Goal: Task Accomplishment & Management: Manage account settings

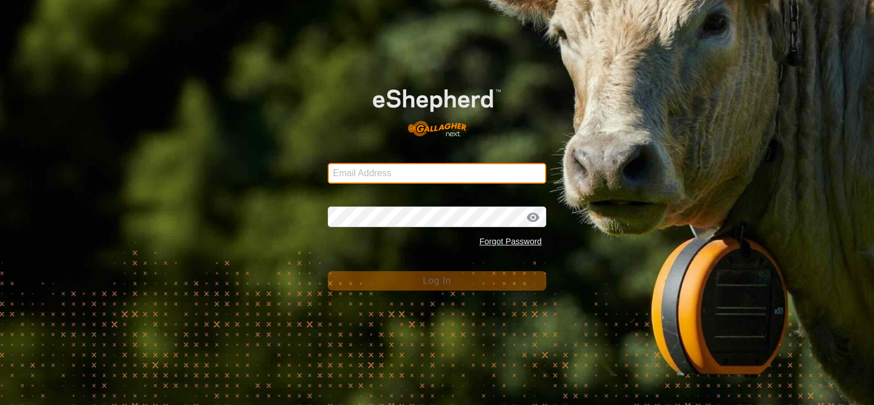
type input "gareth_scholz@bigpond.com"
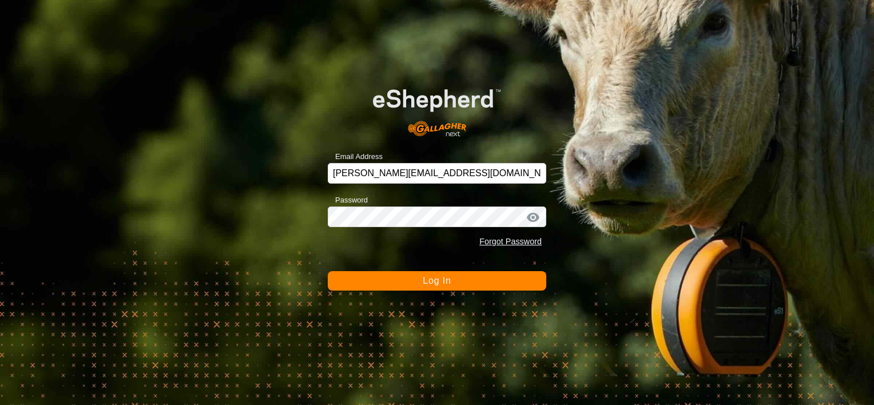
click at [455, 279] on button "Log In" at bounding box center [437, 280] width 218 height 19
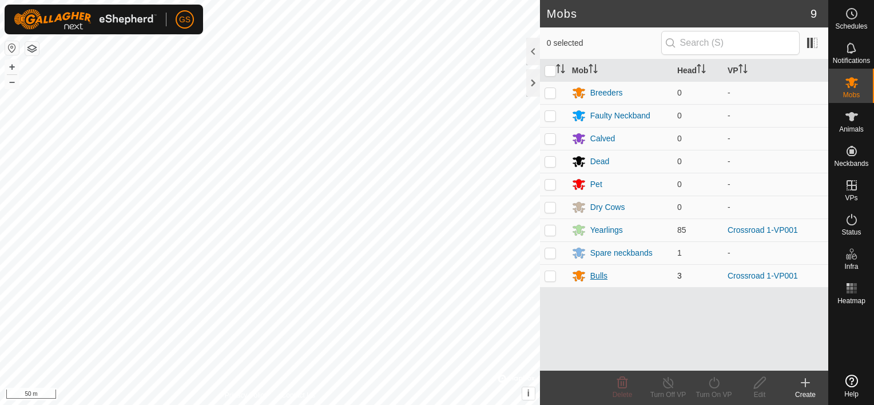
click at [598, 274] on div "Bulls" at bounding box center [598, 276] width 17 height 12
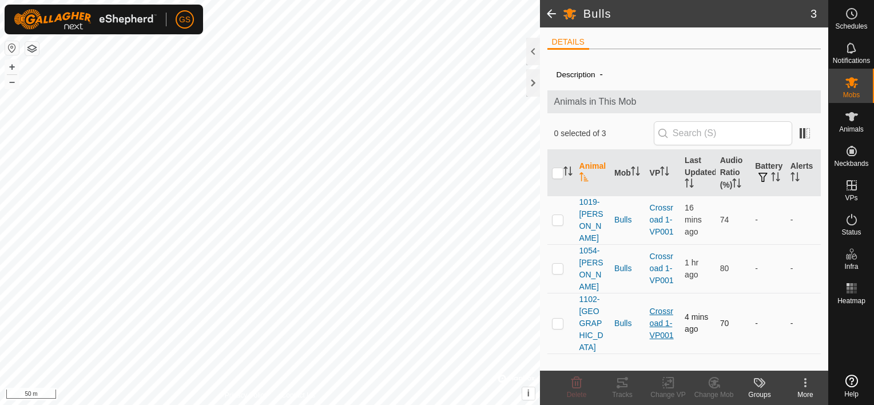
click at [667, 307] on link "Crossroad 1-VP001" at bounding box center [662, 323] width 24 height 33
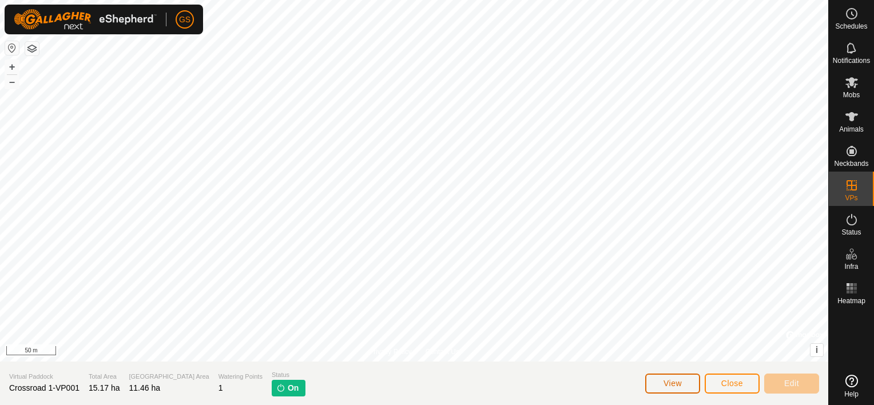
click at [679, 377] on button "View" at bounding box center [672, 383] width 55 height 20
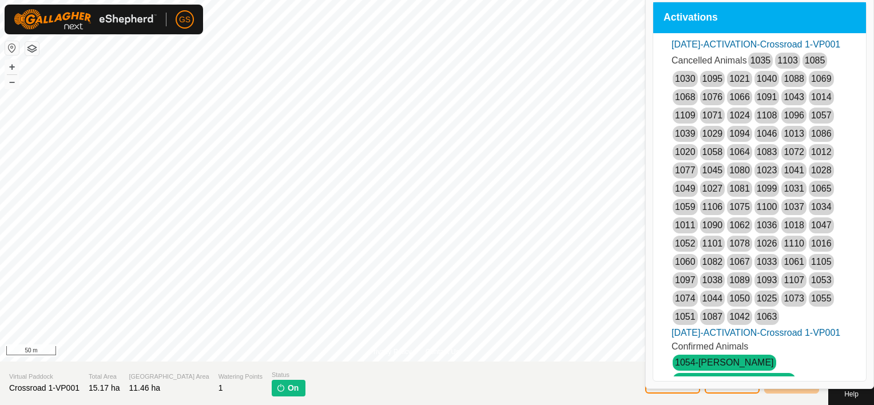
click at [796, 400] on section "Virtual Paddock Crossroad 1-VP001 Total Area 15.17 ha Grazing Area 11.46 ha Wat…" at bounding box center [414, 382] width 828 height 43
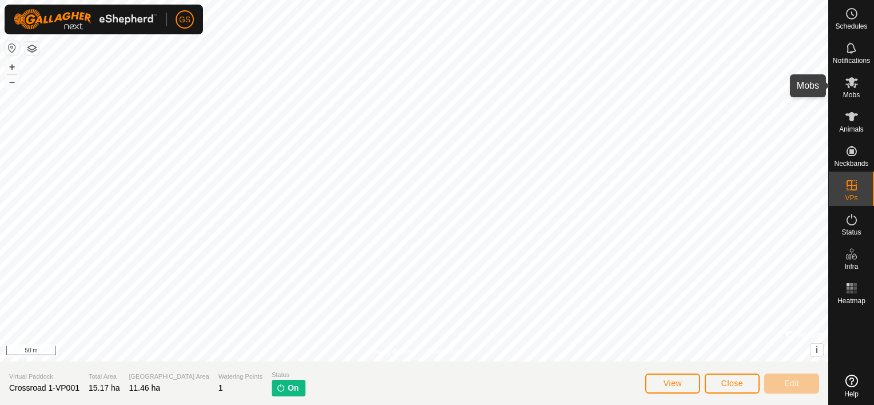
click at [851, 91] on span "Mobs" at bounding box center [851, 94] width 17 height 7
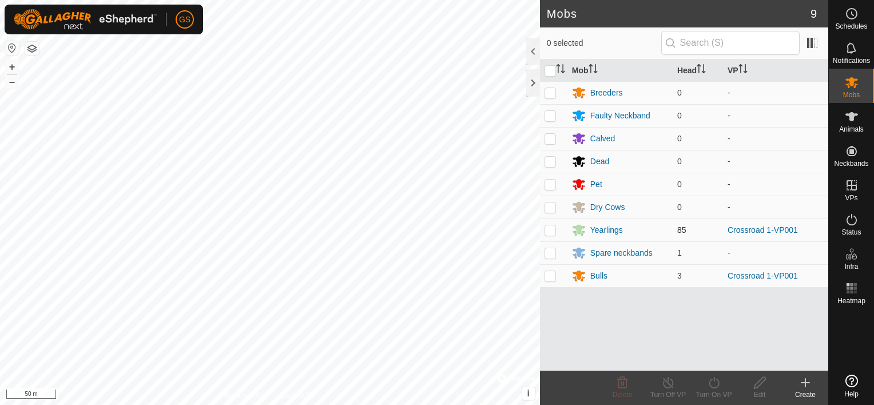
click at [603, 272] on div "Bulls" at bounding box center [598, 276] width 17 height 12
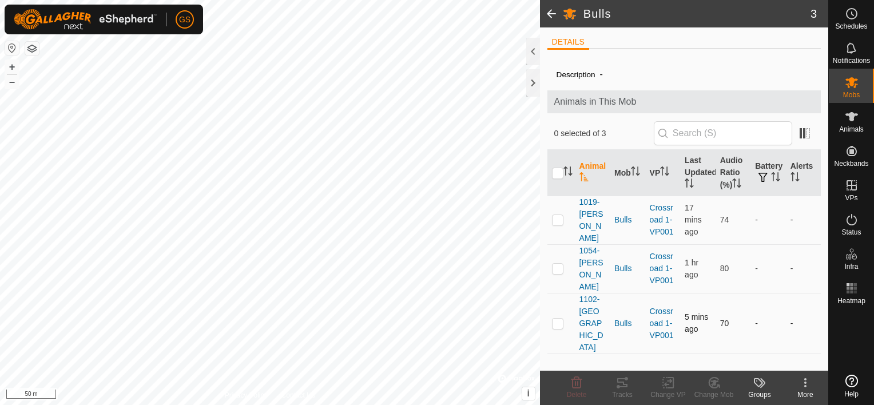
click at [558, 319] on p-checkbox at bounding box center [557, 323] width 11 height 9
checkbox input "true"
click at [666, 385] on icon at bounding box center [668, 382] width 8 height 7
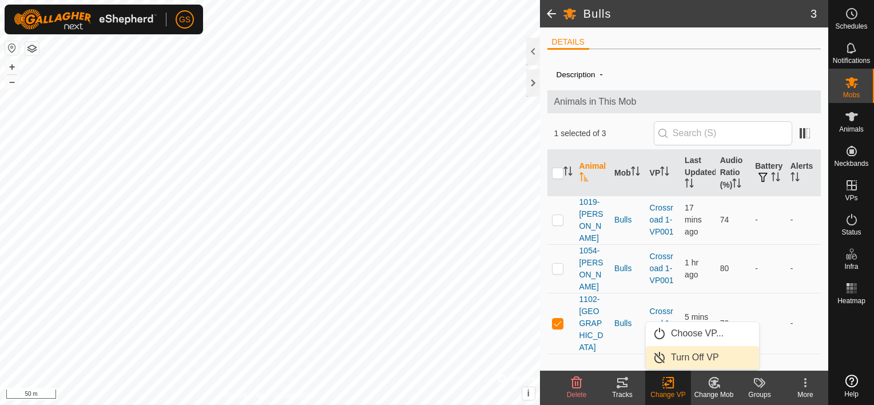
click at [692, 355] on link "Turn Off VP" at bounding box center [702, 357] width 113 height 23
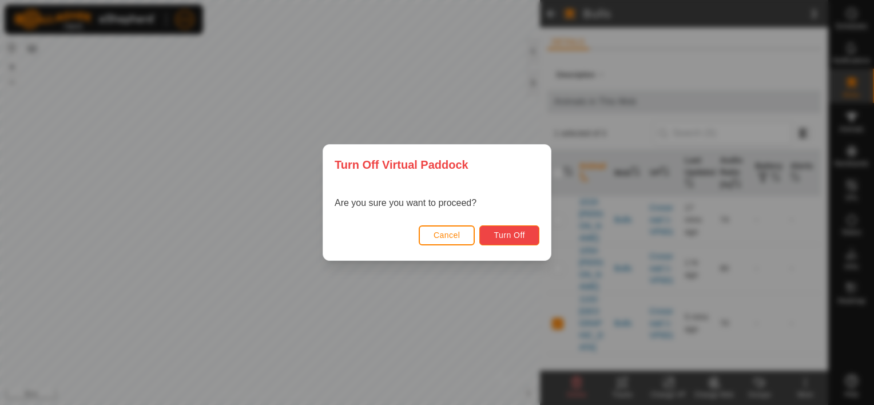
click at [514, 235] on span "Turn Off" at bounding box center [508, 234] width 31 height 9
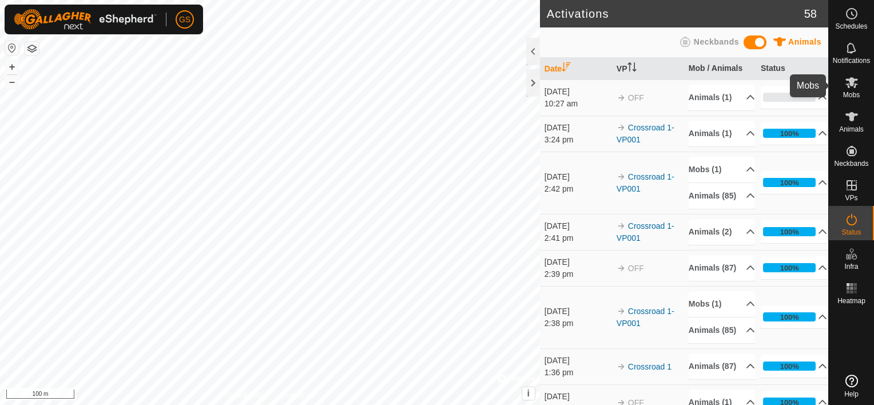
click at [848, 83] on icon at bounding box center [851, 82] width 13 height 11
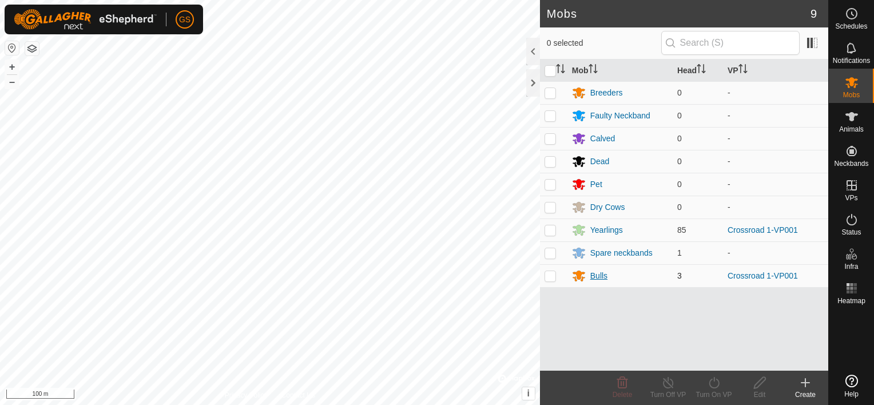
click at [601, 277] on div "Bulls" at bounding box center [598, 276] width 17 height 12
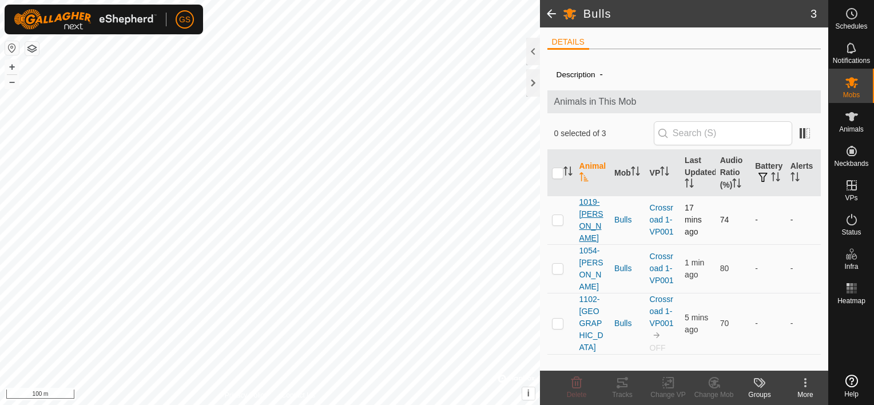
click at [590, 217] on span "1019-[PERSON_NAME]" at bounding box center [592, 220] width 26 height 48
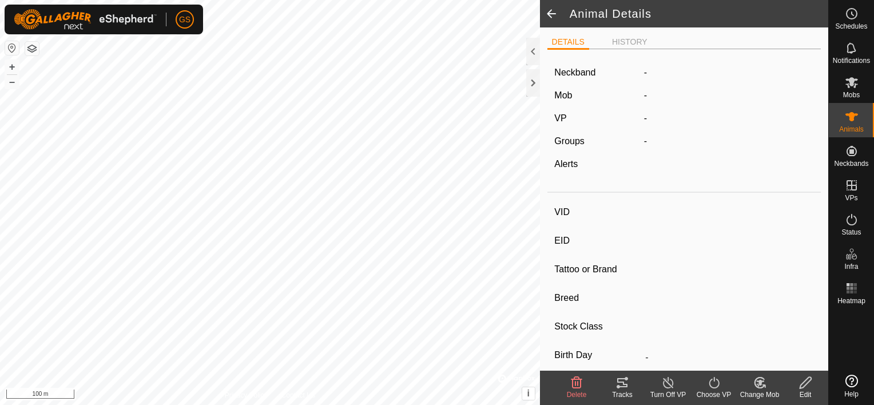
type input "1019-[PERSON_NAME]"
type input "-"
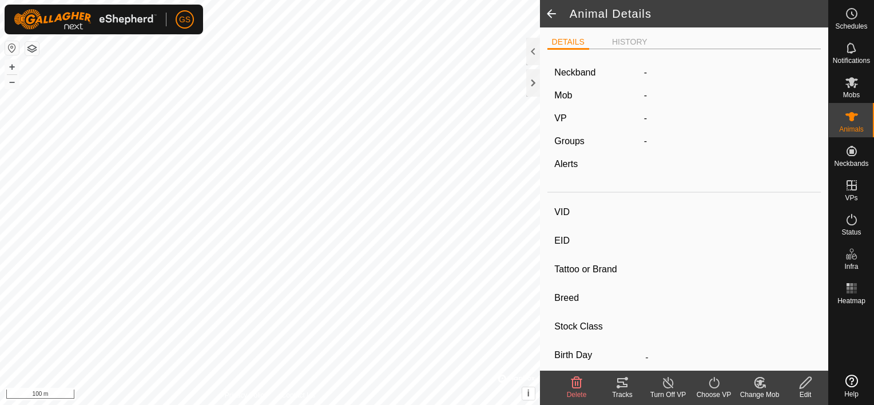
type input "0 kg"
type input "-"
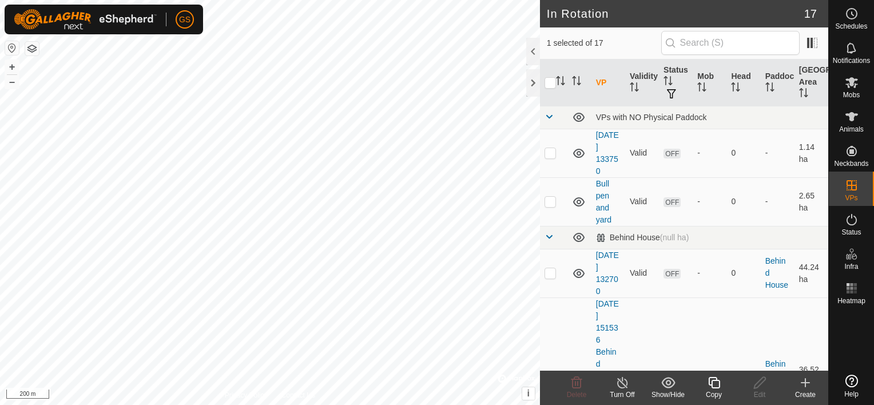
click at [717, 392] on div "Copy" at bounding box center [714, 394] width 46 height 10
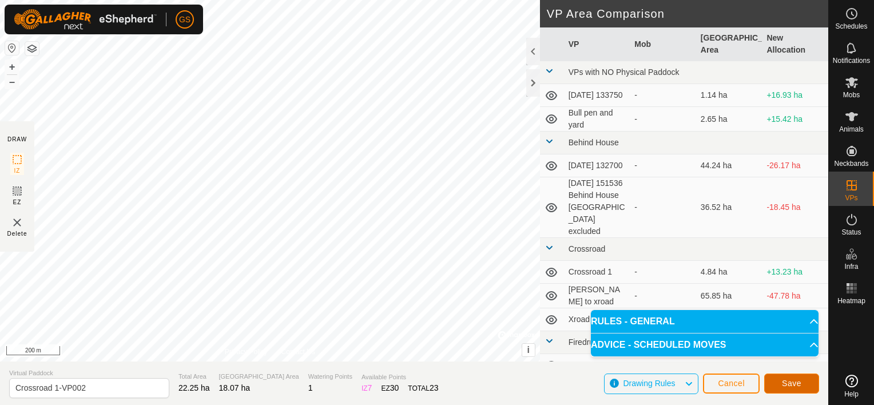
click at [789, 383] on span "Save" at bounding box center [791, 383] width 19 height 9
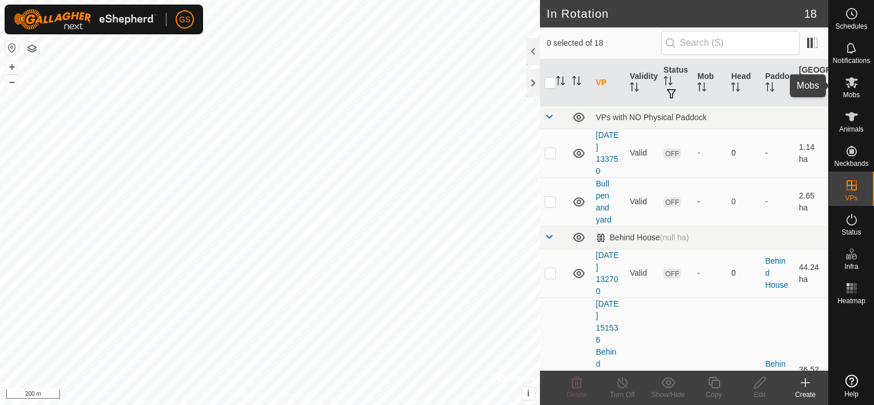
click at [853, 85] on icon at bounding box center [852, 82] width 14 height 14
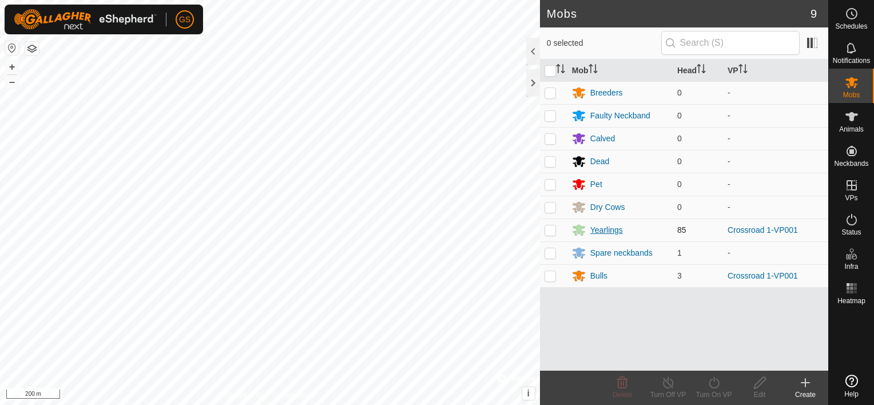
click at [613, 230] on div "Yearlings" at bounding box center [606, 230] width 33 height 12
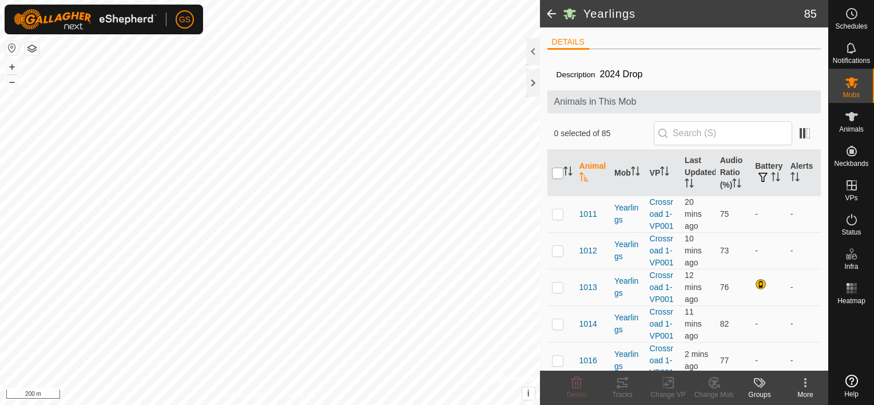
click at [558, 170] on input "checkbox" at bounding box center [557, 173] width 11 height 11
checkbox input "true"
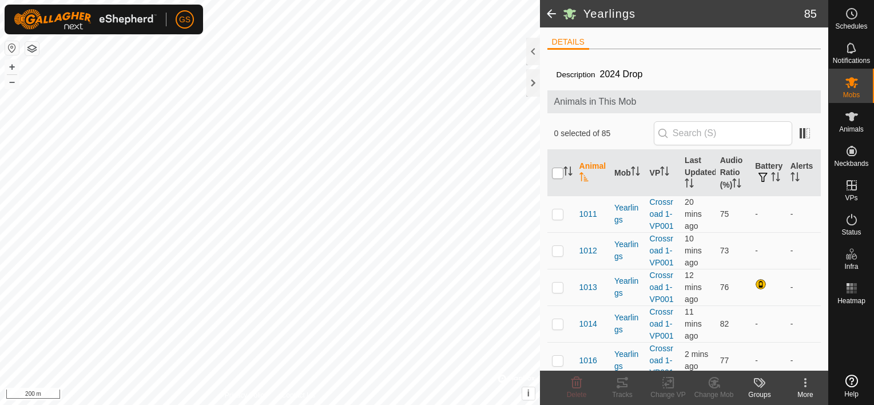
checkbox input "true"
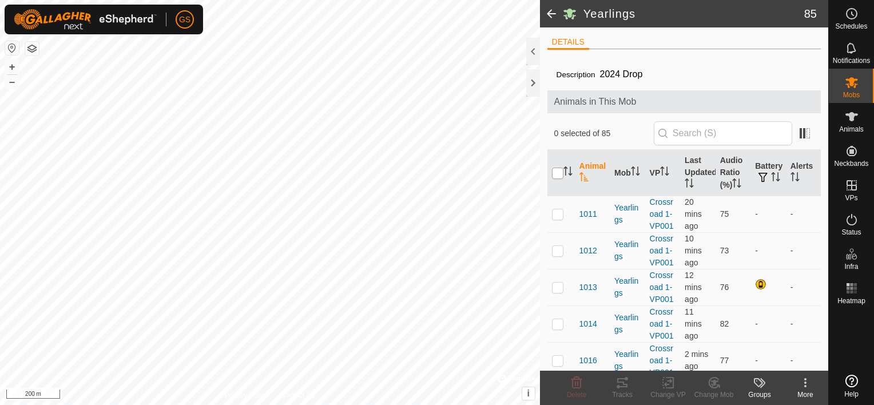
checkbox input "true"
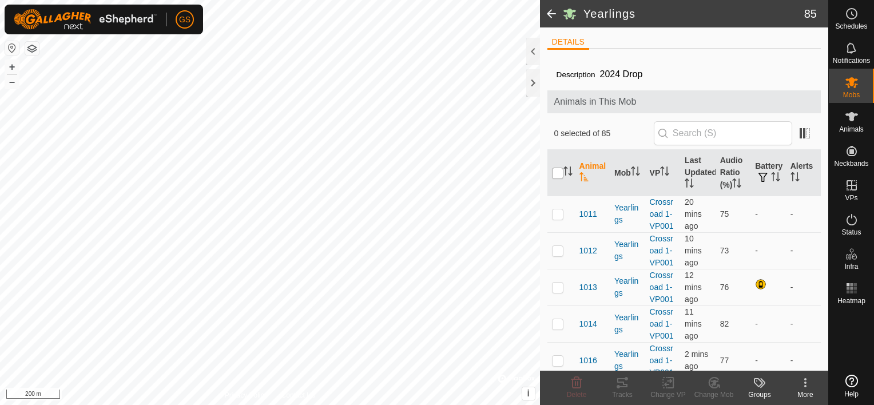
checkbox input "true"
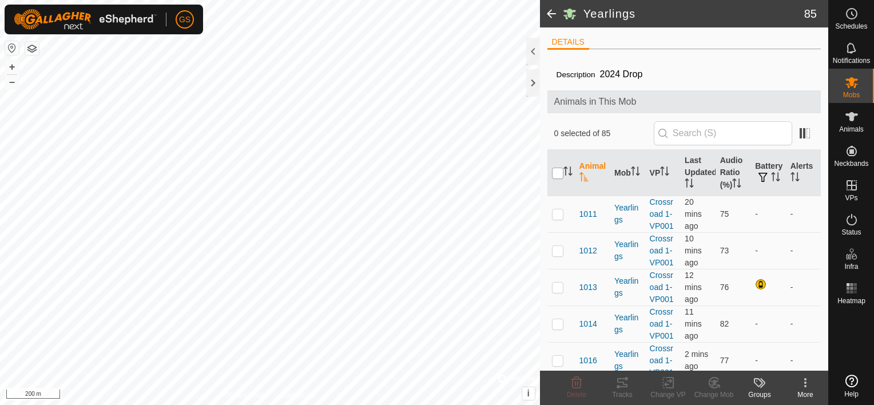
checkbox input "true"
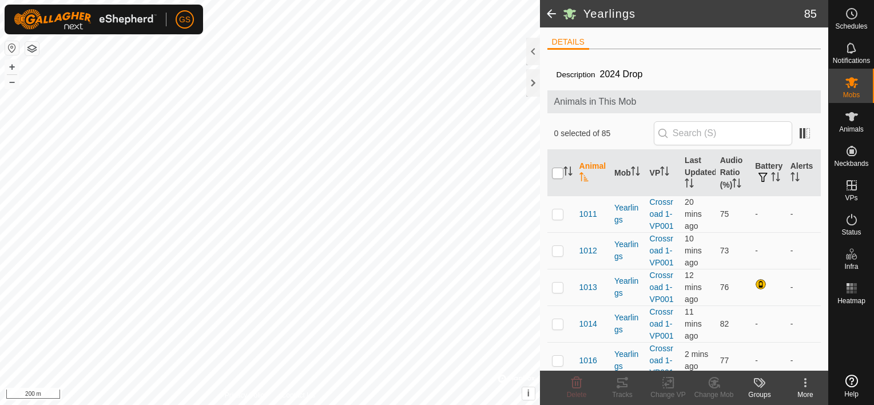
checkbox input "true"
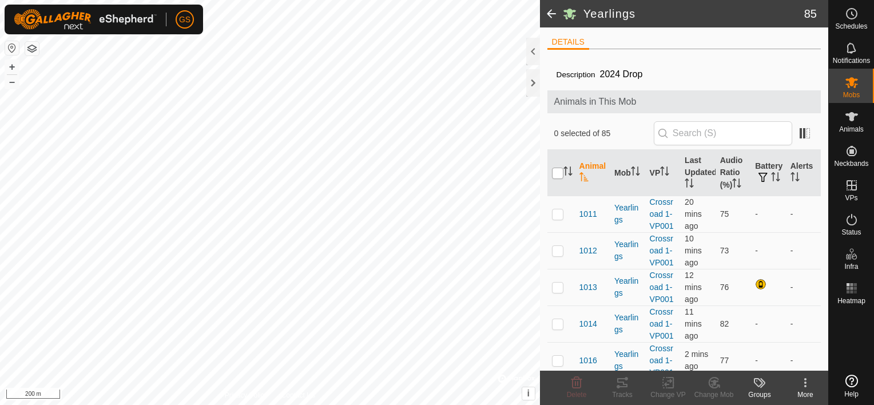
checkbox input "true"
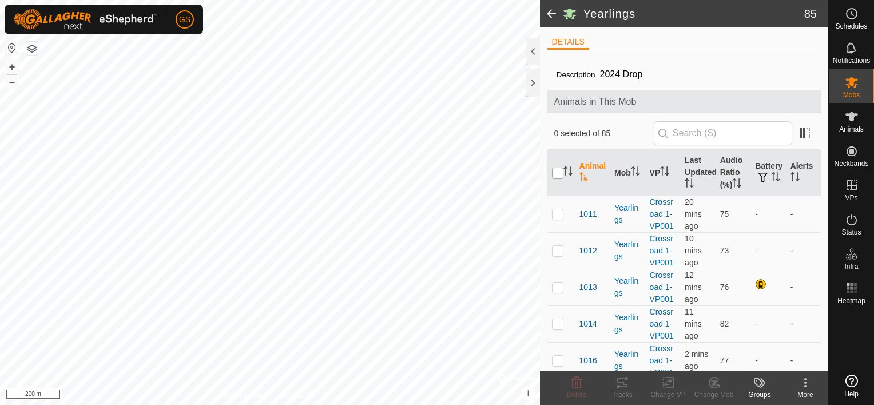
checkbox input "true"
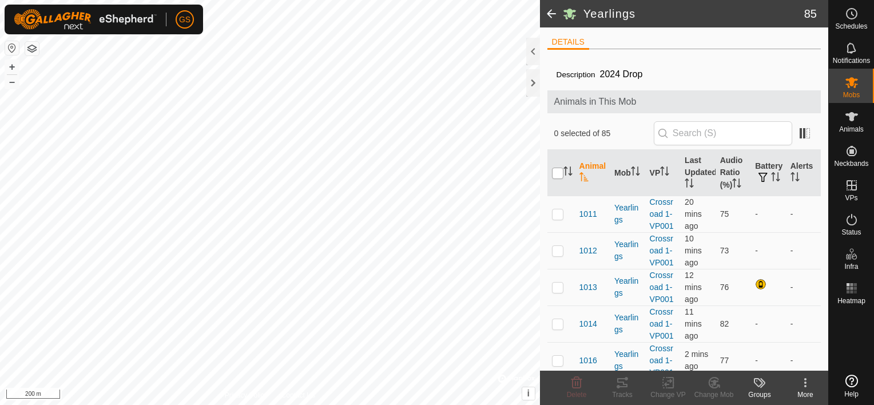
checkbox input "true"
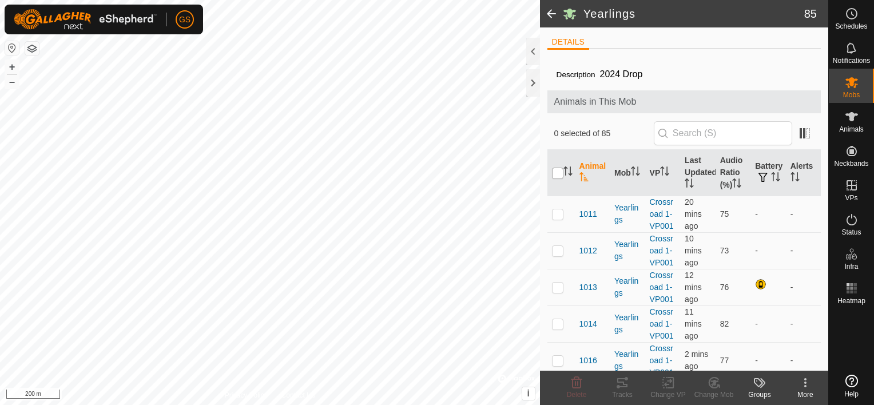
checkbox input "true"
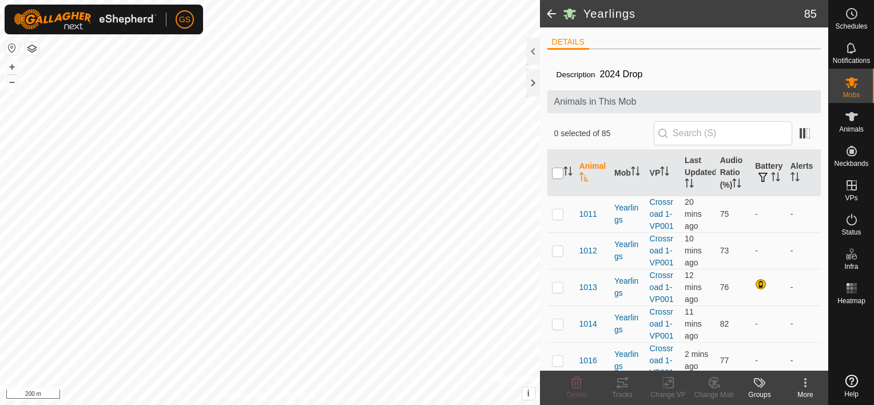
checkbox input "true"
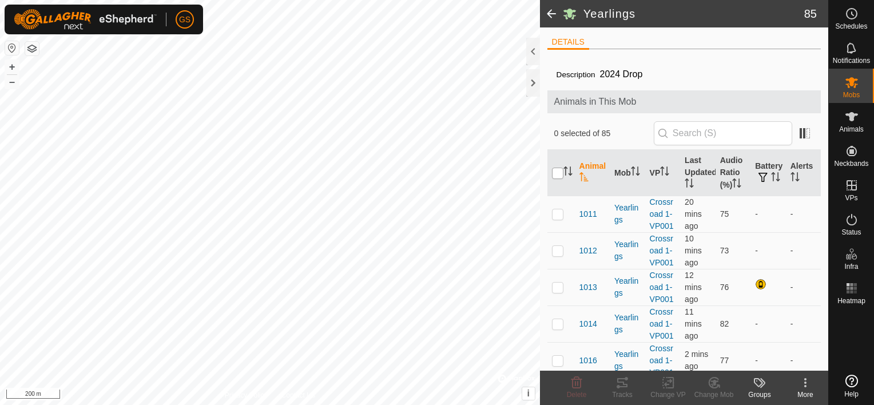
checkbox input "true"
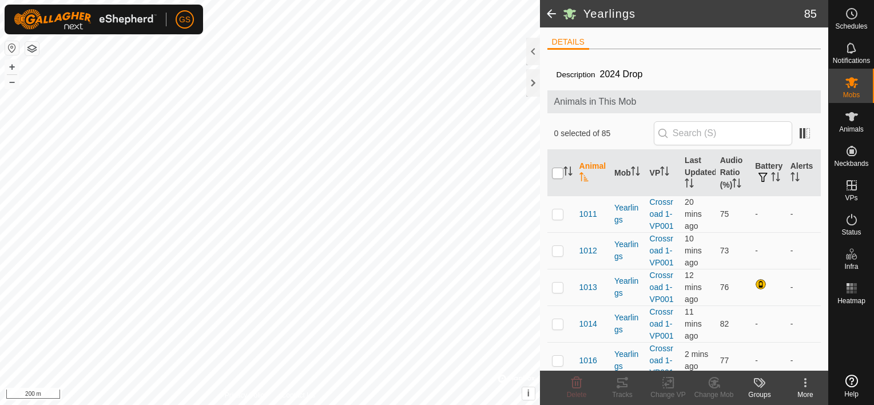
checkbox input "true"
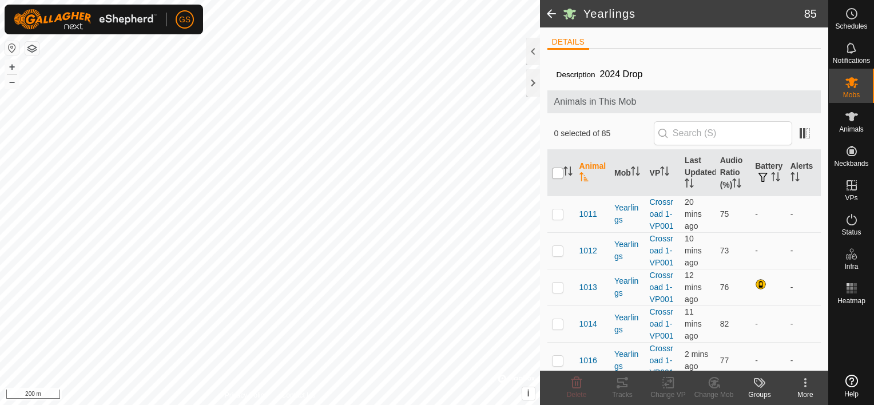
checkbox input "true"
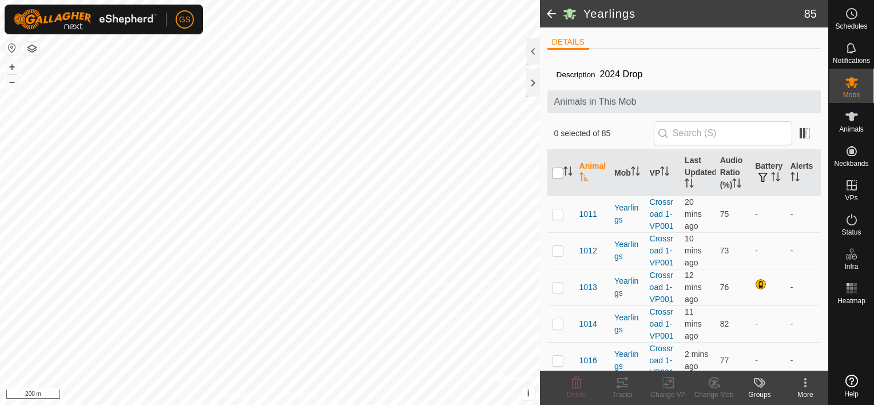
checkbox input "true"
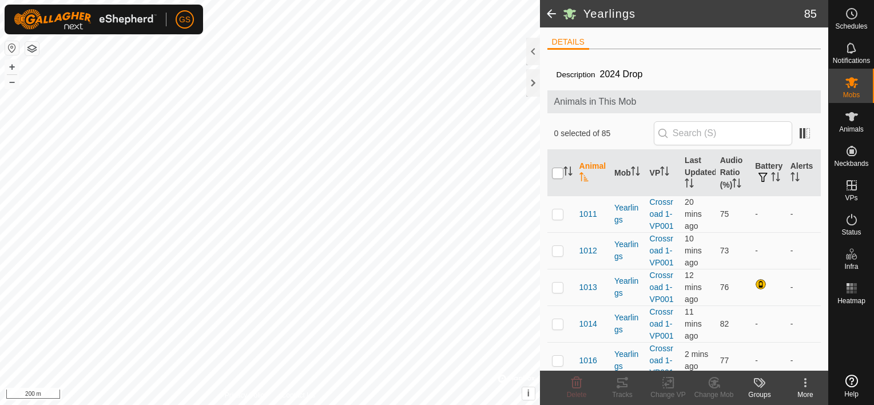
checkbox input "true"
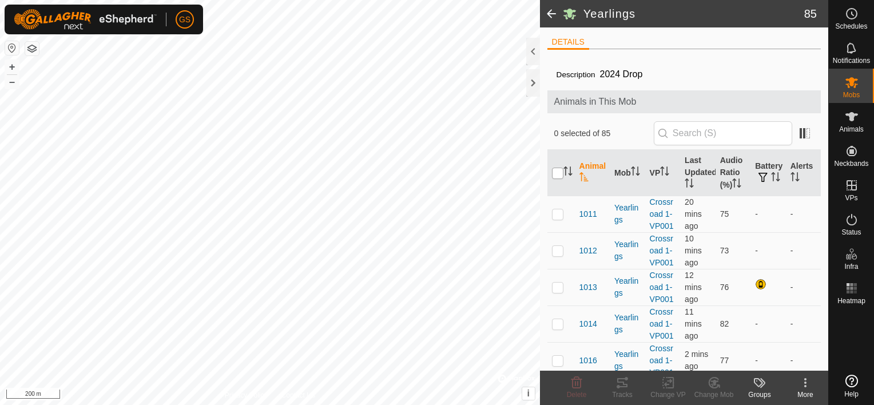
checkbox input "true"
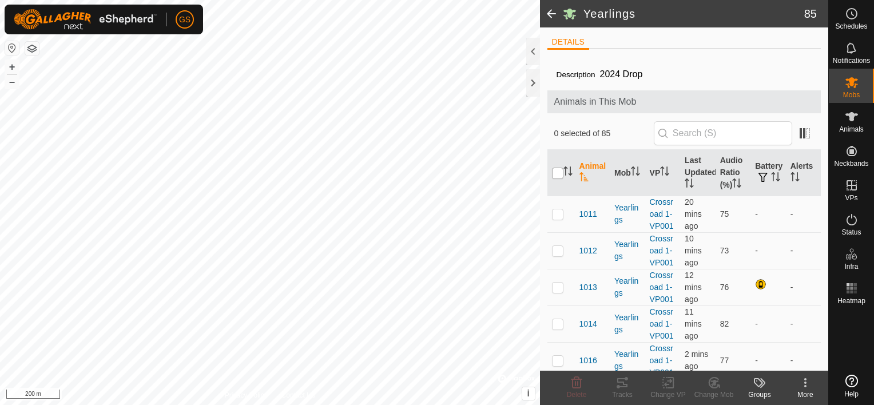
checkbox input "true"
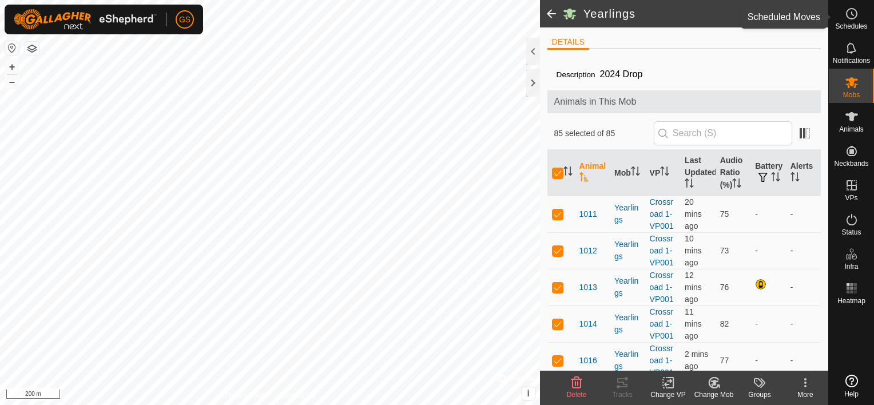
click at [853, 24] on span "Schedules" at bounding box center [851, 26] width 32 height 7
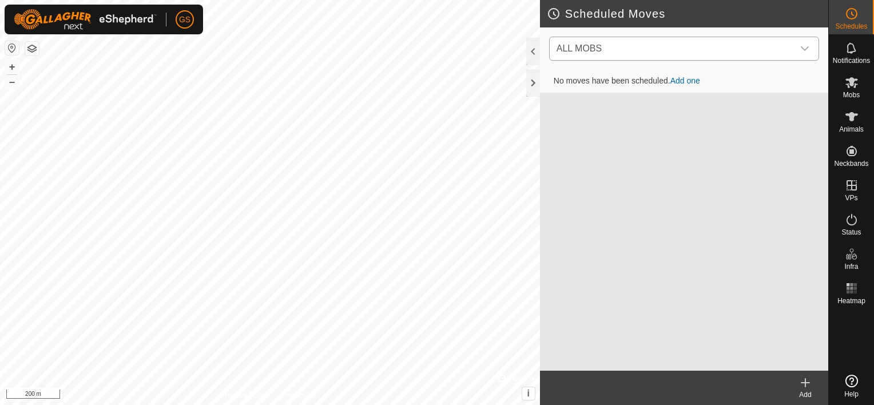
click at [800, 51] on icon "dropdown trigger" at bounding box center [804, 48] width 9 height 9
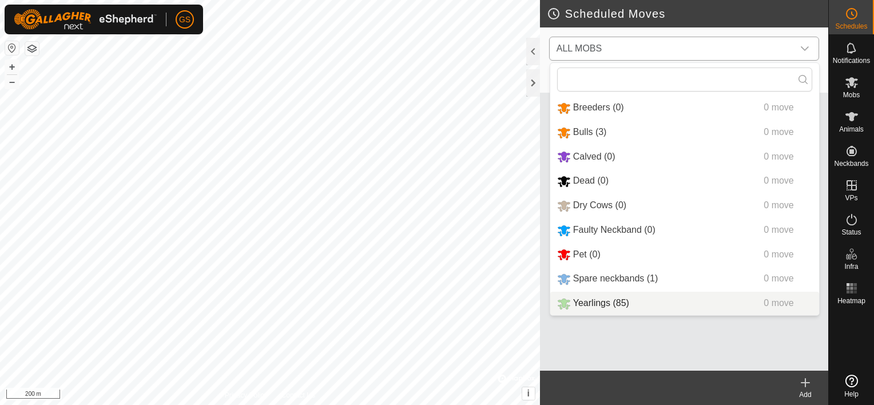
click at [597, 305] on li "Yearlings (85) 0 move" at bounding box center [684, 303] width 269 height 23
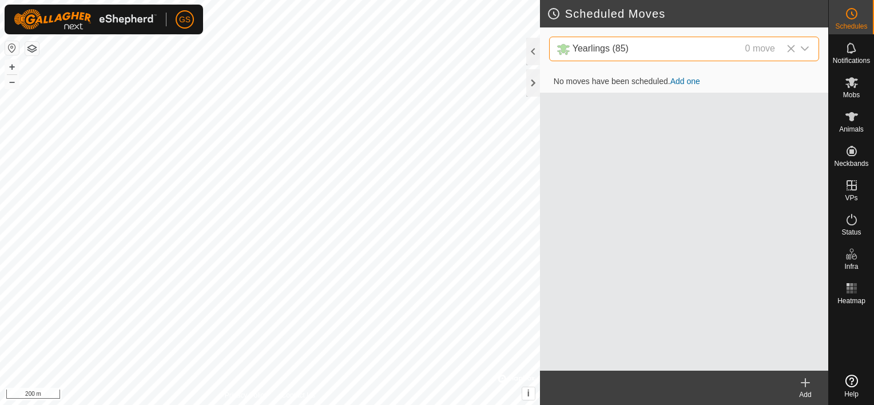
click at [690, 78] on link "Add one" at bounding box center [685, 81] width 30 height 9
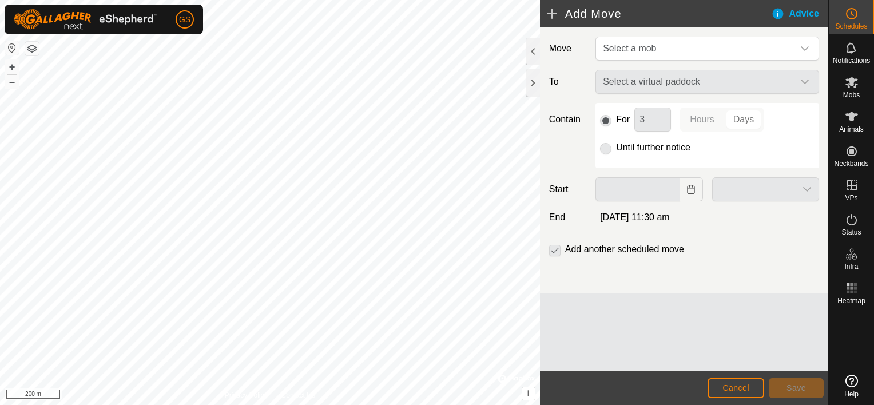
click at [761, 78] on div "Select a virtual paddock" at bounding box center [707, 82] width 233 height 24
click at [804, 78] on div "Select a virtual paddock" at bounding box center [707, 82] width 233 height 24
click at [808, 44] on icon "dropdown trigger" at bounding box center [804, 48] width 9 height 9
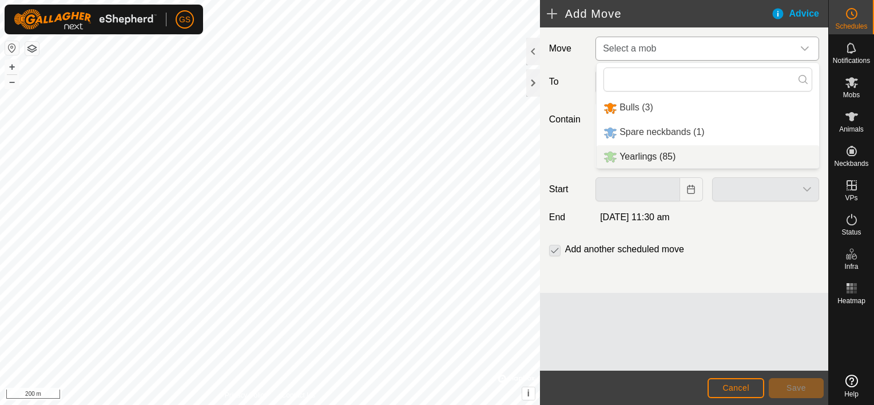
click at [649, 158] on li "Yearlings (85)" at bounding box center [707, 156] width 222 height 23
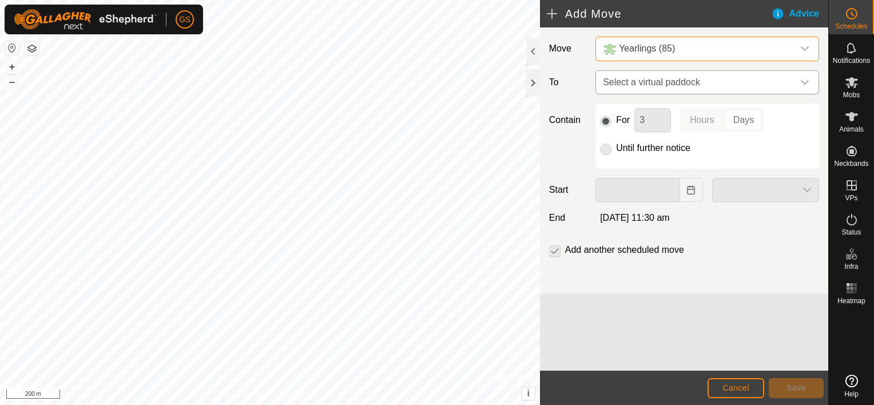
click at [714, 85] on span "Select a virtual paddock" at bounding box center [695, 82] width 195 height 23
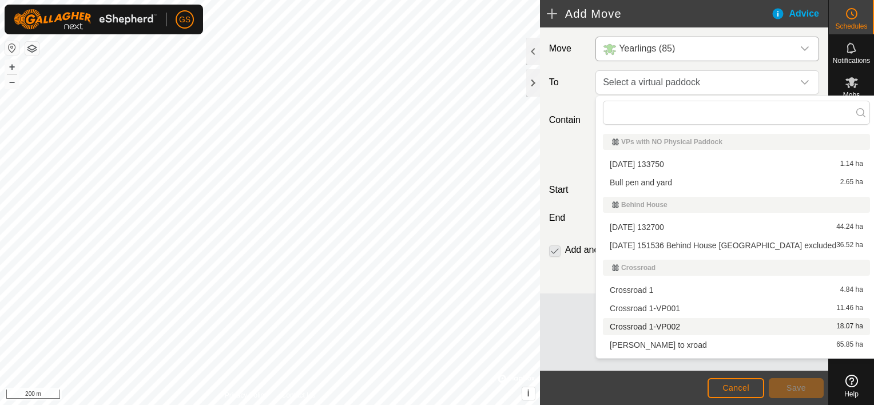
click at [664, 321] on li "Crossroad 1-VP002 18.07 ha" at bounding box center [736, 326] width 267 height 17
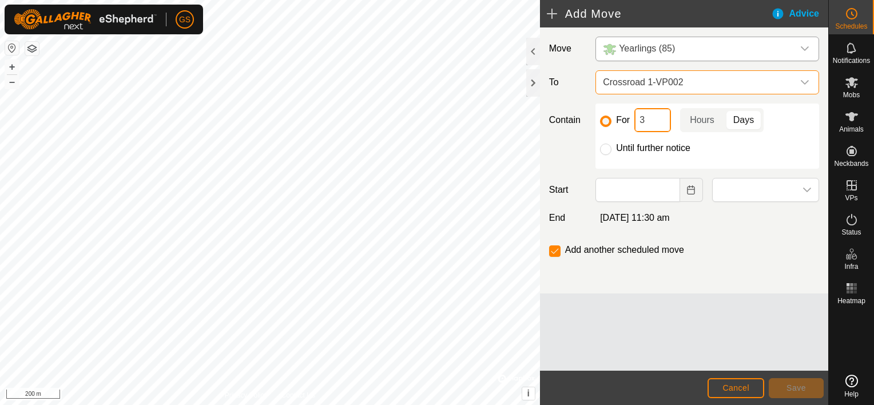
click at [656, 120] on input "3" at bounding box center [652, 120] width 37 height 24
drag, startPoint x: 656, startPoint y: 120, endPoint x: 627, endPoint y: 128, distance: 30.8
click at [627, 128] on div "For 3 Hours Days" at bounding box center [707, 120] width 214 height 24
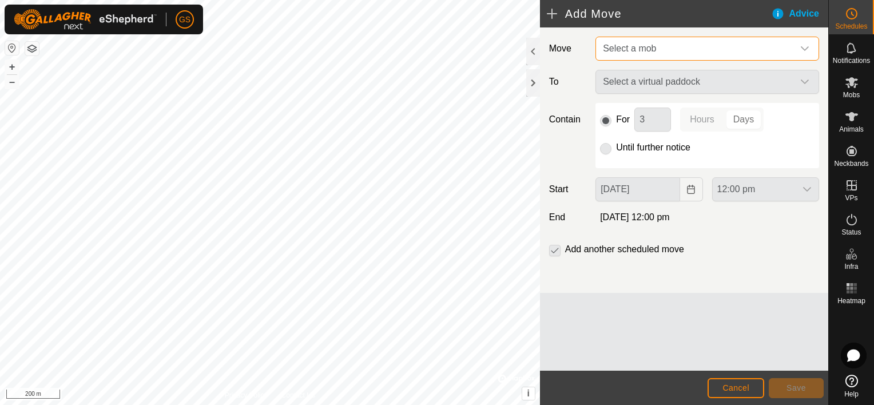
click at [780, 50] on span "Select a mob" at bounding box center [695, 48] width 195 height 23
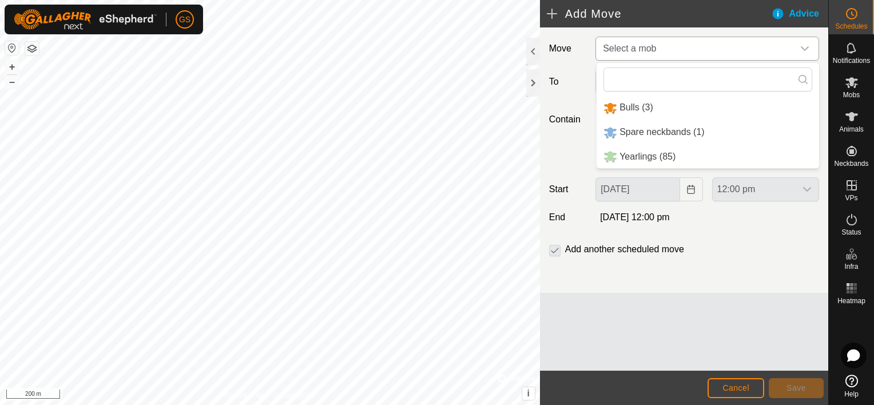
click at [651, 157] on li "Yearlings (85)" at bounding box center [707, 156] width 222 height 23
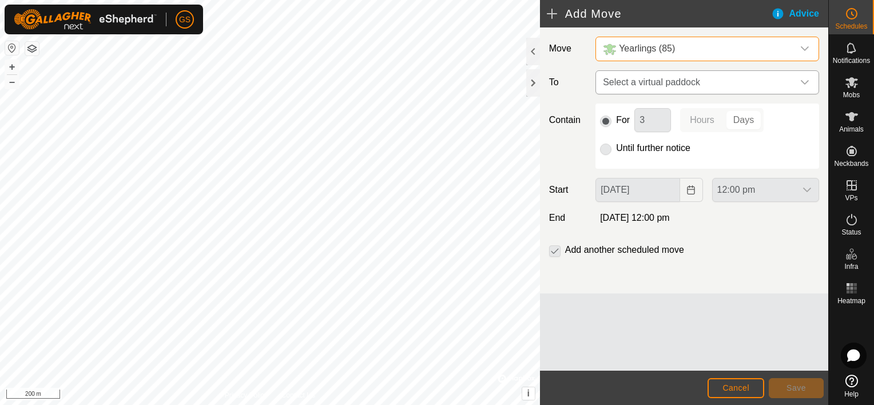
click at [666, 82] on span "Select a virtual paddock" at bounding box center [695, 82] width 195 height 23
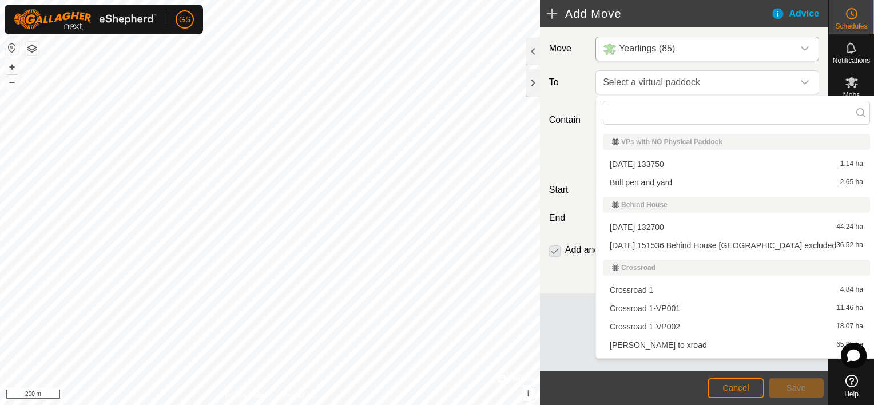
click at [645, 322] on li "Crossroad 1-VP002 18.07 ha" at bounding box center [736, 326] width 267 height 17
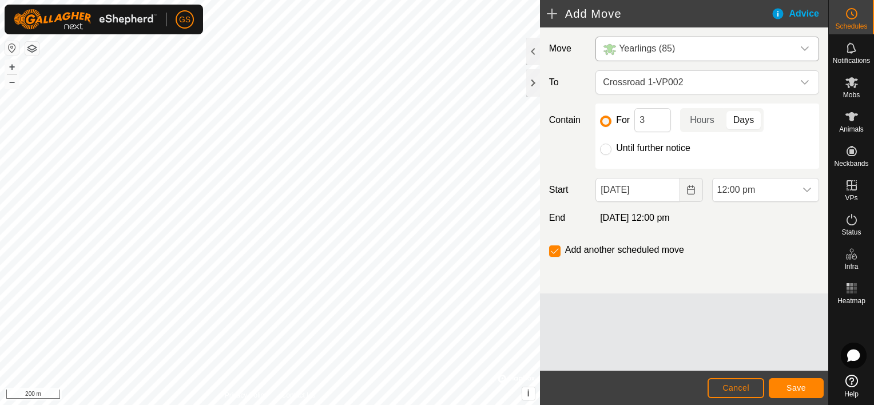
click at [744, 121] on p-togglebutton "Days" at bounding box center [743, 120] width 39 height 24
click at [646, 121] on input "3" at bounding box center [652, 120] width 37 height 24
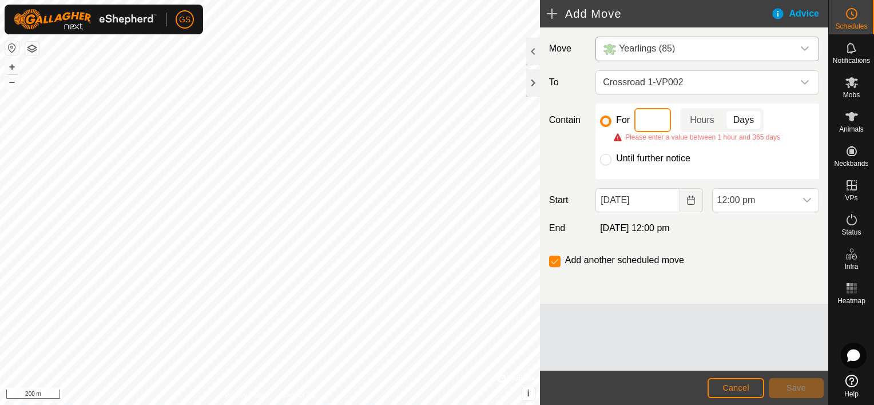
type input "2"
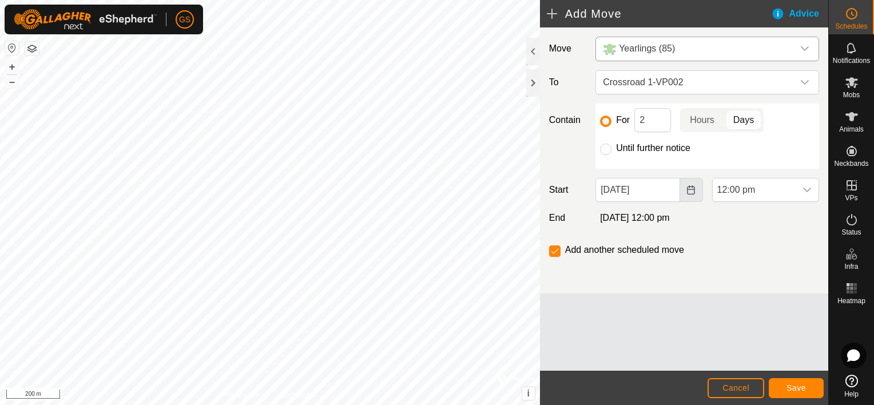
click at [690, 188] on icon "Choose Date" at bounding box center [690, 189] width 9 height 9
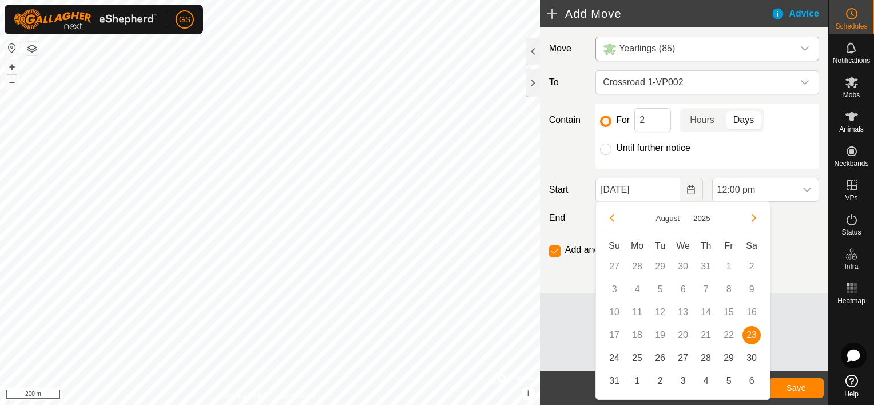
click at [753, 329] on span "23" at bounding box center [751, 335] width 18 height 18
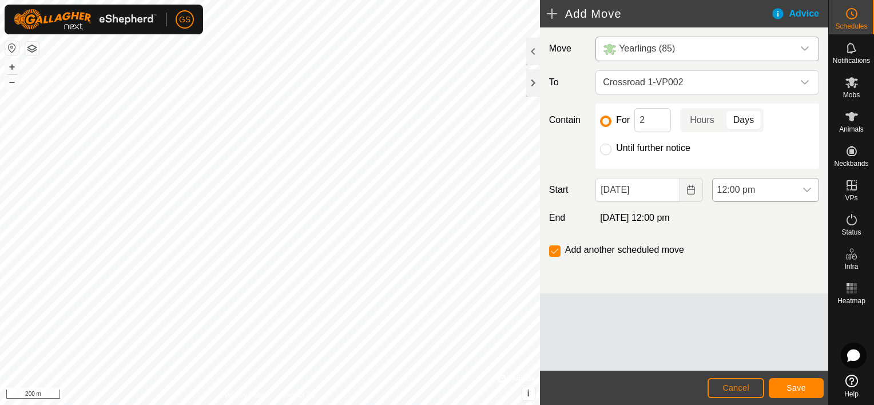
click at [811, 189] on div "dropdown trigger" at bounding box center [806, 189] width 23 height 23
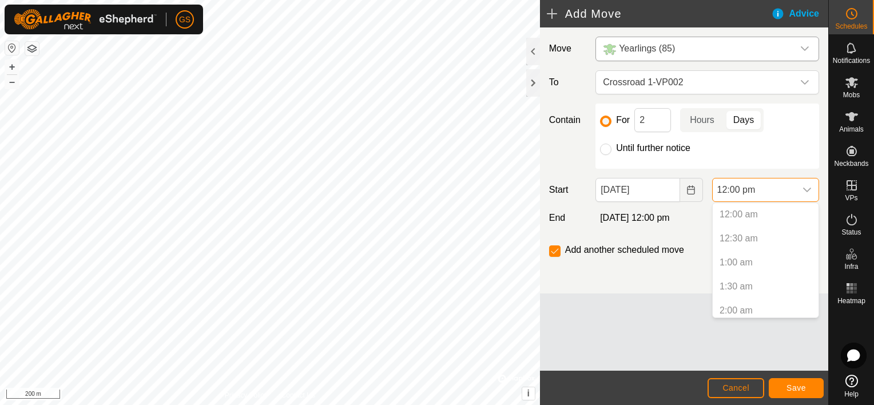
scroll to position [485, 0]
click at [749, 279] on p-selectitem "11:30 am" at bounding box center [766, 281] width 106 height 23
click at [748, 282] on p-selectitem "11:30 am" at bounding box center [766, 281] width 106 height 23
click at [746, 388] on span "Cancel" at bounding box center [735, 387] width 27 height 9
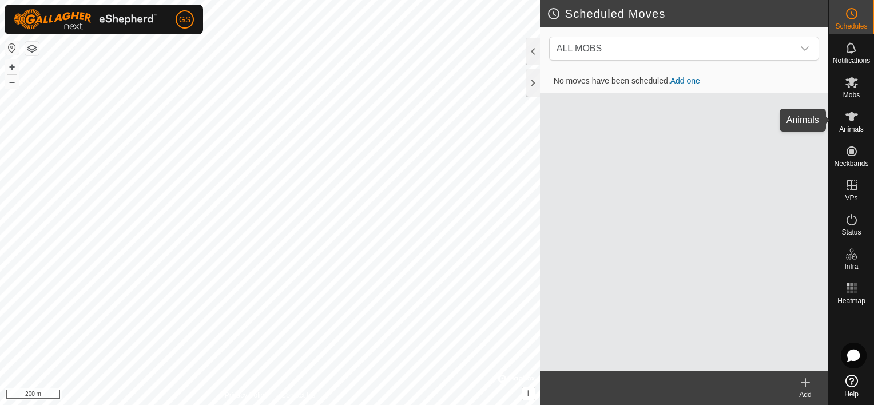
click at [851, 116] on icon at bounding box center [851, 116] width 13 height 9
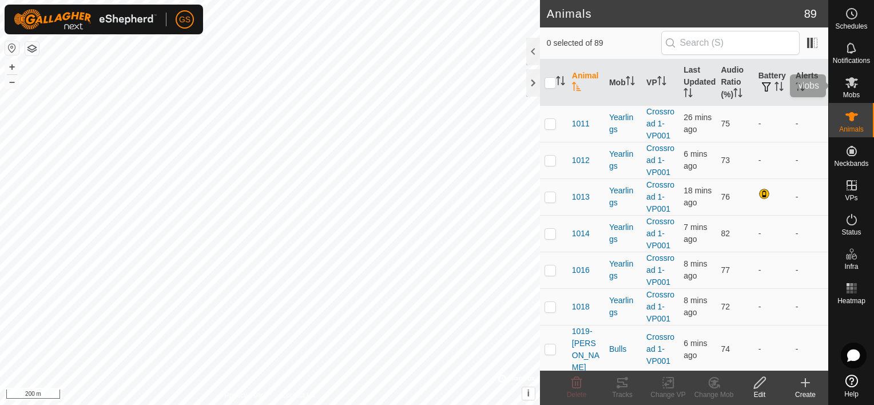
click at [851, 89] on es-mob-svg-icon at bounding box center [851, 82] width 21 height 18
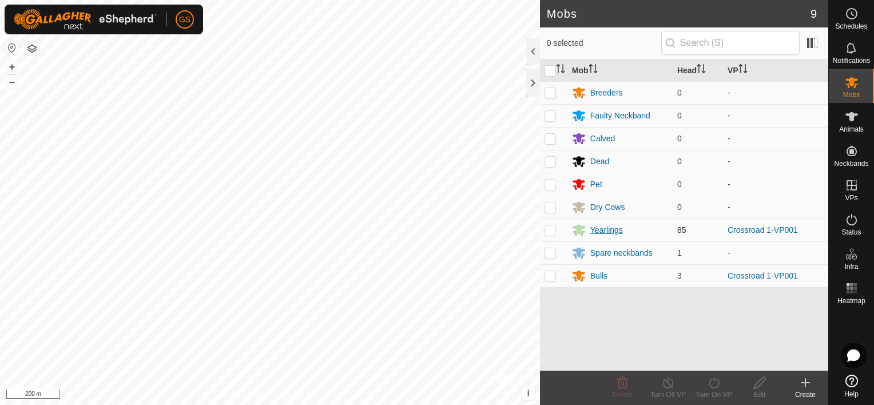
click at [612, 228] on div "Yearlings" at bounding box center [606, 230] width 33 height 12
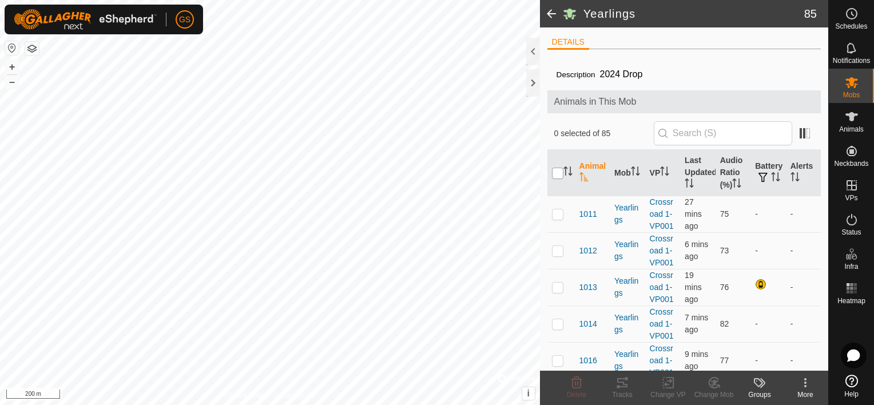
click at [558, 172] on input "checkbox" at bounding box center [557, 173] width 11 height 11
checkbox input "true"
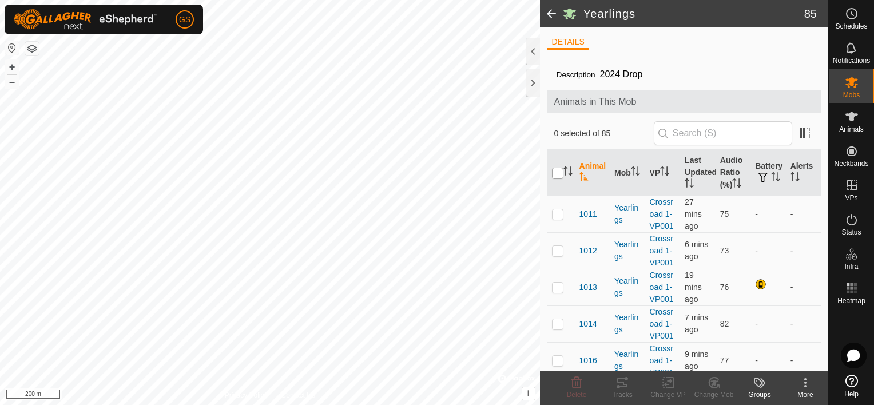
checkbox input "true"
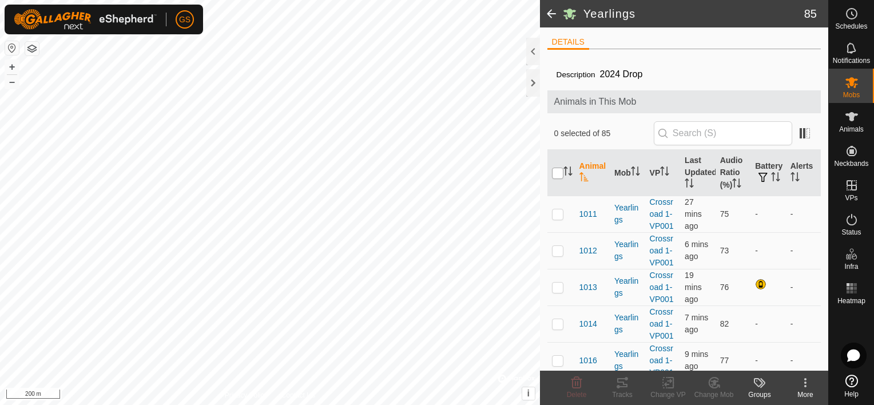
checkbox input "true"
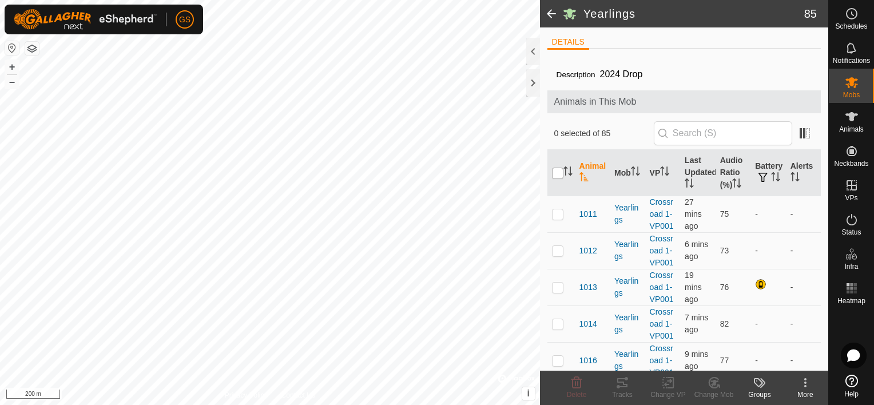
checkbox input "true"
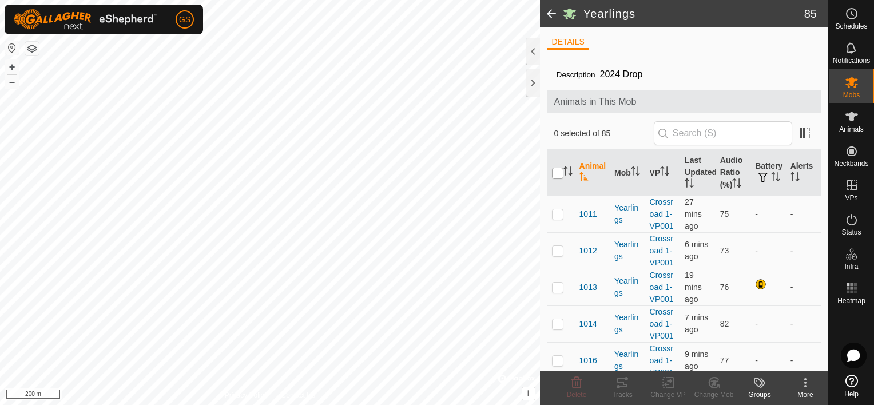
checkbox input "true"
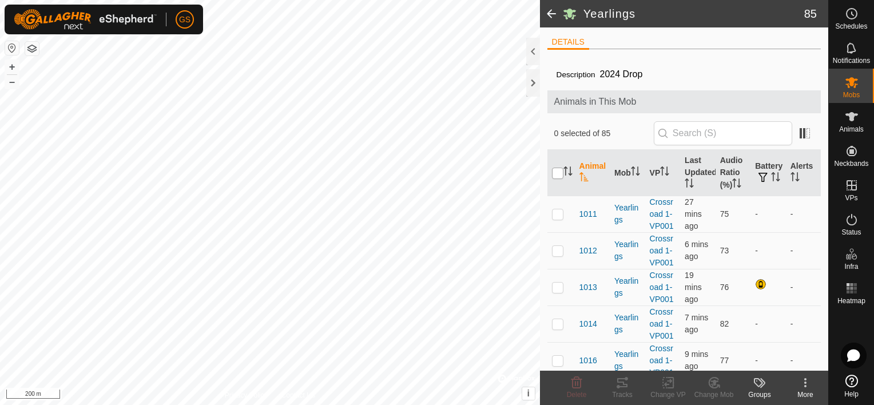
checkbox input "true"
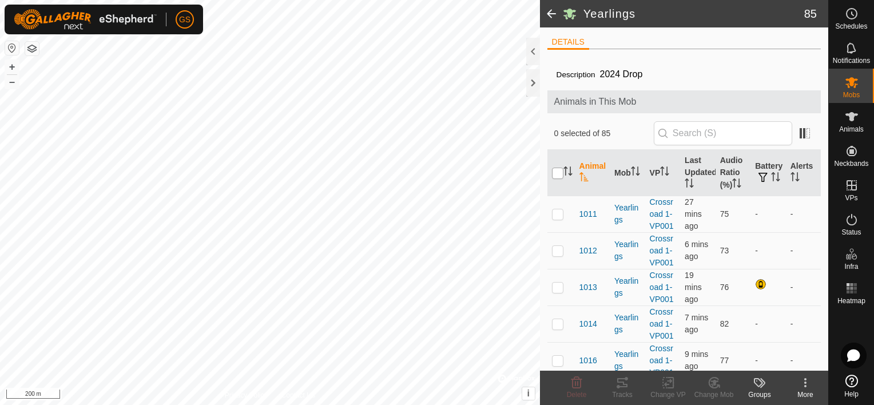
checkbox input "true"
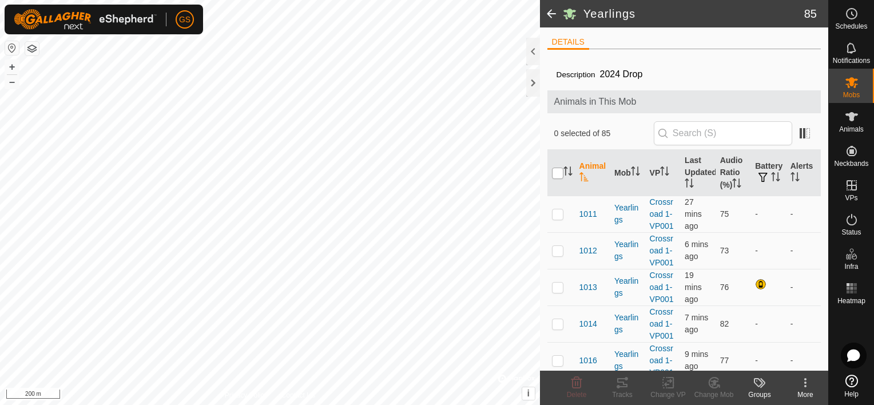
checkbox input "true"
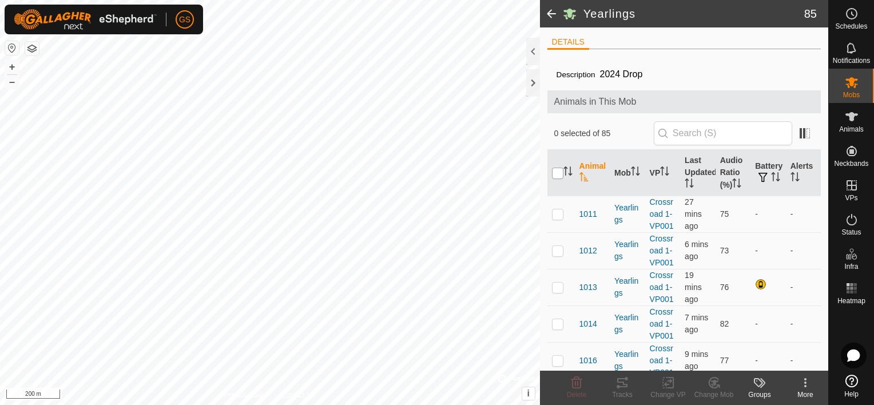
checkbox input "true"
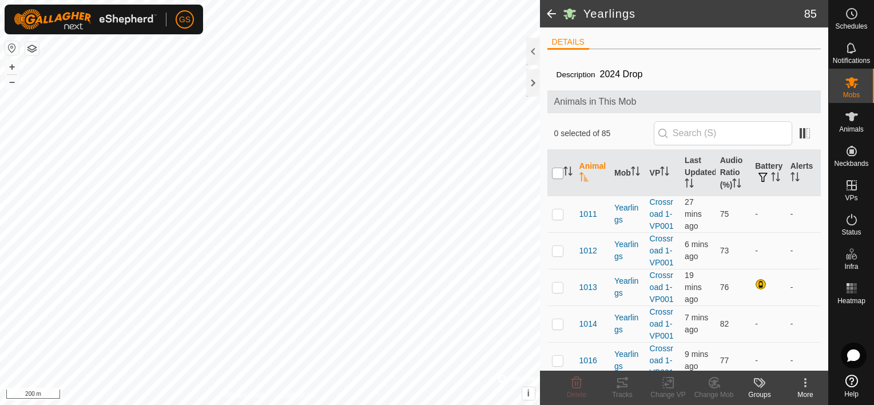
checkbox input "true"
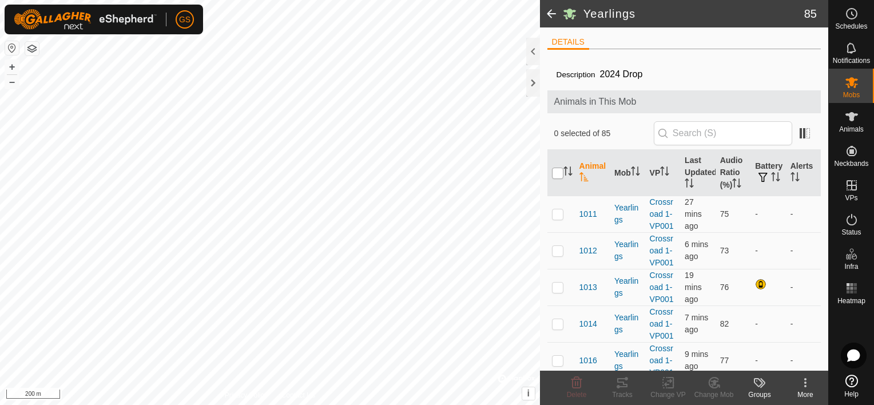
checkbox input "true"
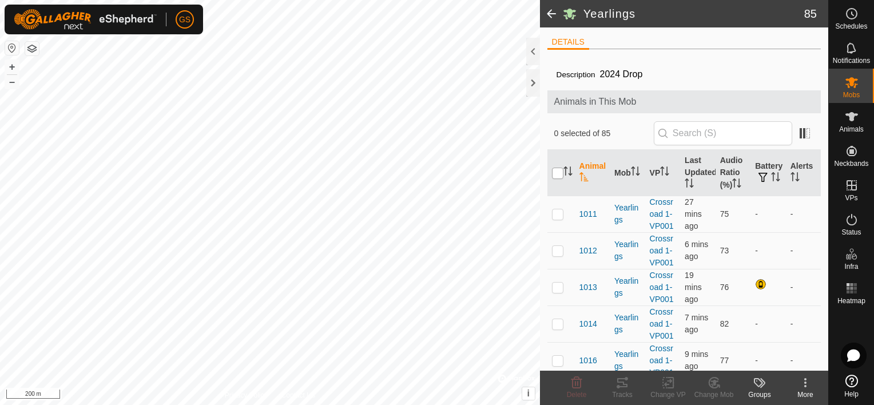
checkbox input "true"
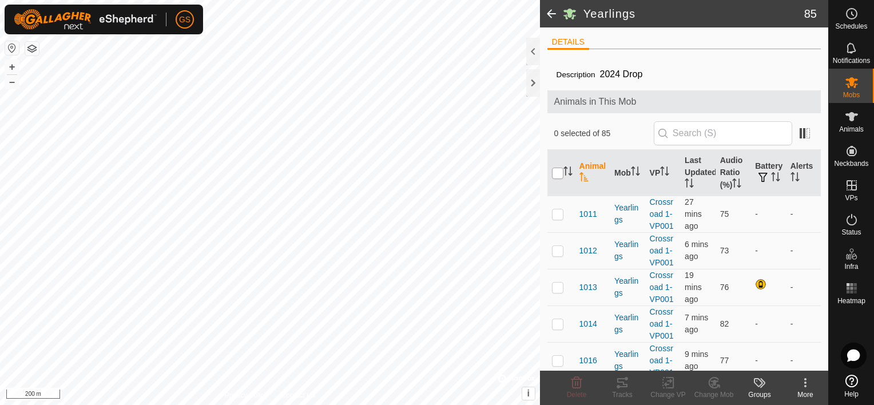
checkbox input "true"
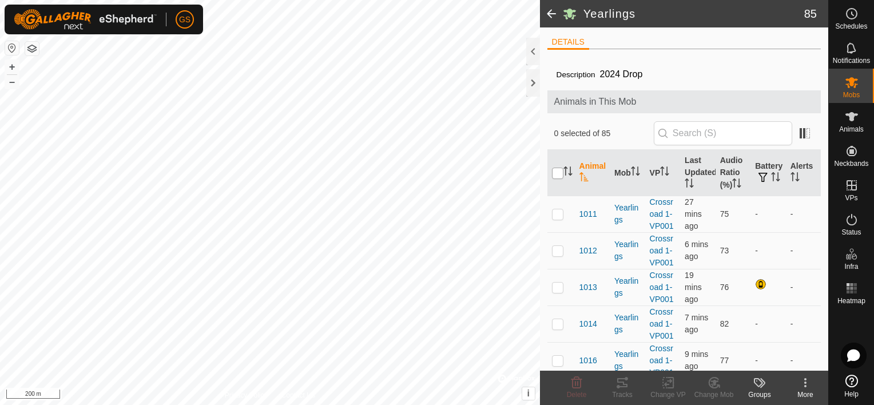
checkbox input "true"
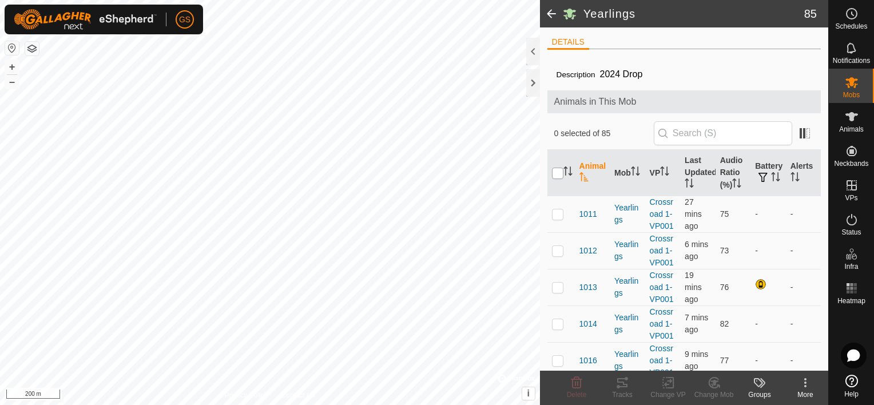
checkbox input "true"
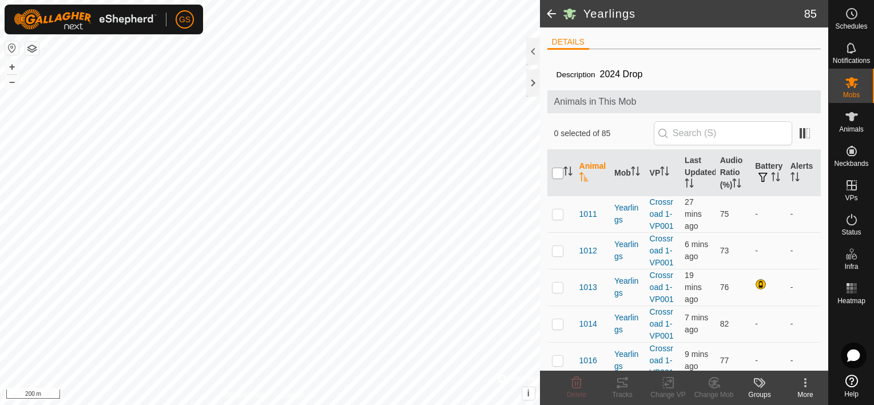
checkbox input "true"
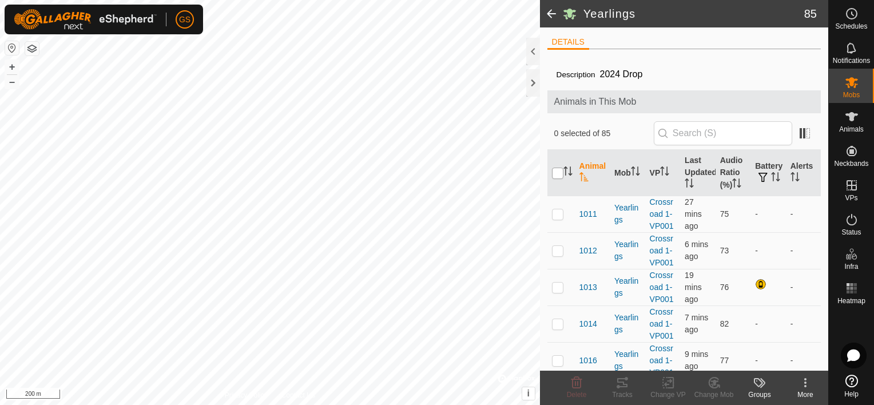
checkbox input "true"
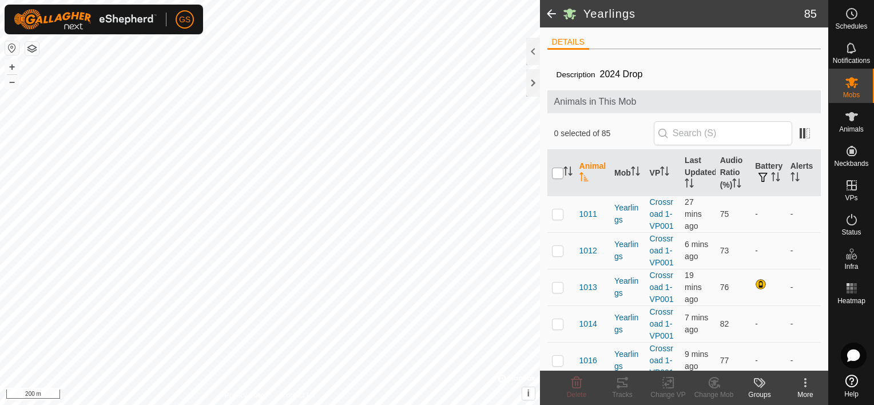
checkbox input "true"
click at [674, 385] on icon at bounding box center [668, 383] width 14 height 14
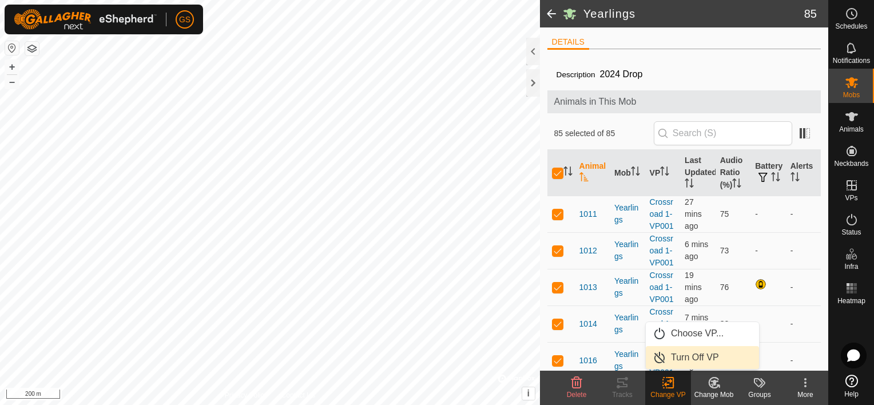
click at [685, 357] on link "Turn Off VP" at bounding box center [702, 357] width 113 height 23
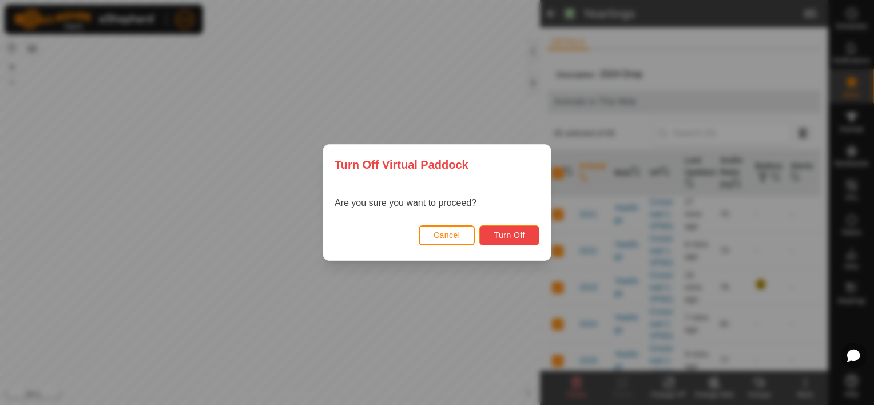
click at [516, 232] on span "Turn Off" at bounding box center [508, 234] width 31 height 9
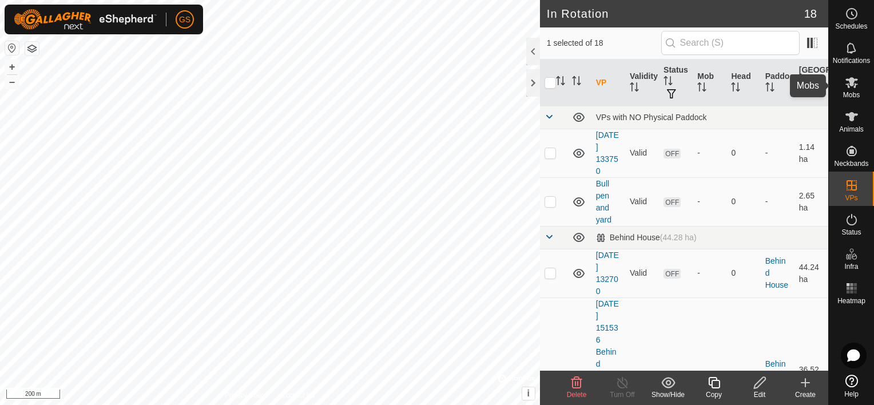
click at [851, 86] on icon at bounding box center [852, 82] width 14 height 14
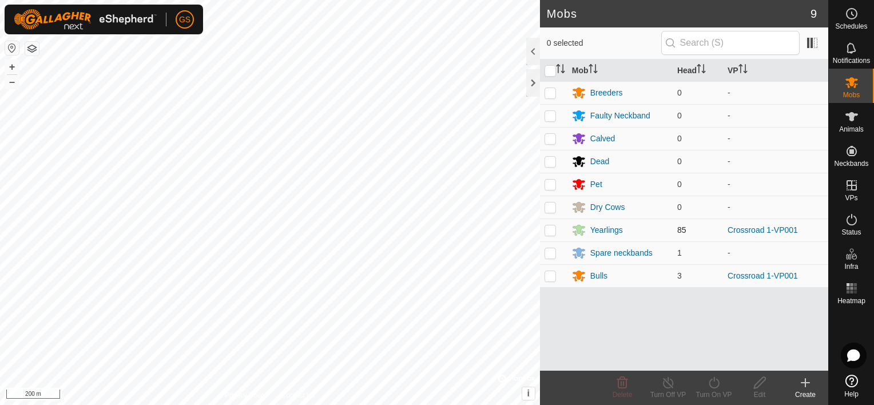
click at [554, 230] on p-checkbox at bounding box center [549, 229] width 11 height 9
checkbox input "true"
click at [714, 389] on icon at bounding box center [714, 383] width 14 height 14
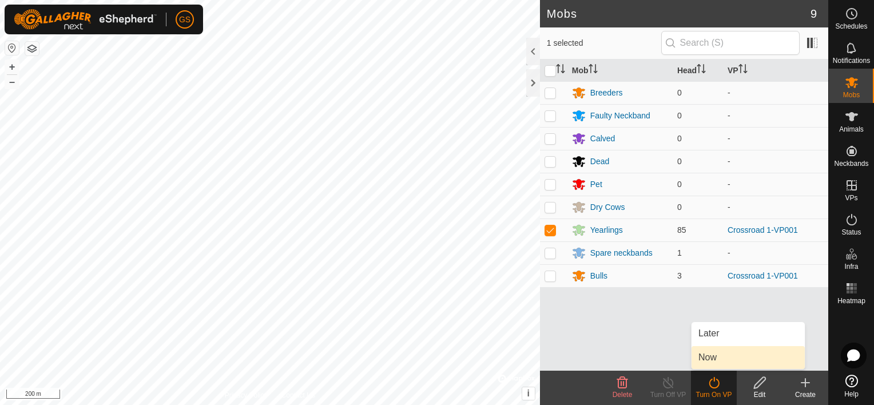
click at [716, 355] on link "Now" at bounding box center [747, 357] width 113 height 23
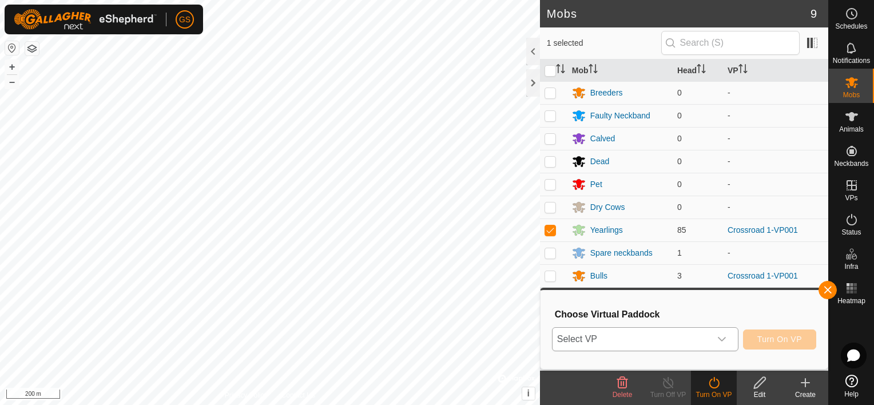
click at [718, 345] on div "dropdown trigger" at bounding box center [721, 339] width 23 height 23
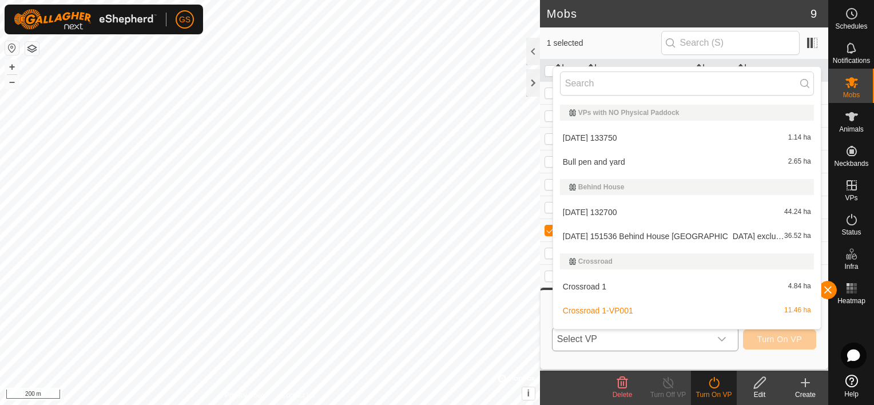
scroll to position [17, 0]
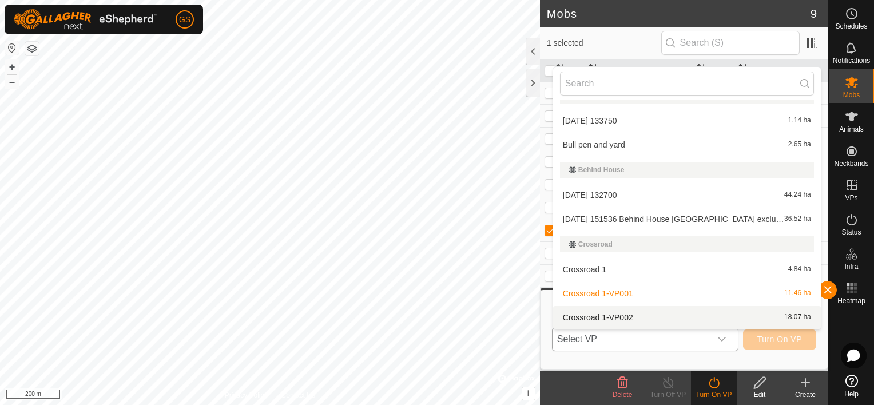
click at [615, 316] on li "Crossroad 1-VP002 18.07 ha" at bounding box center [687, 317] width 268 height 23
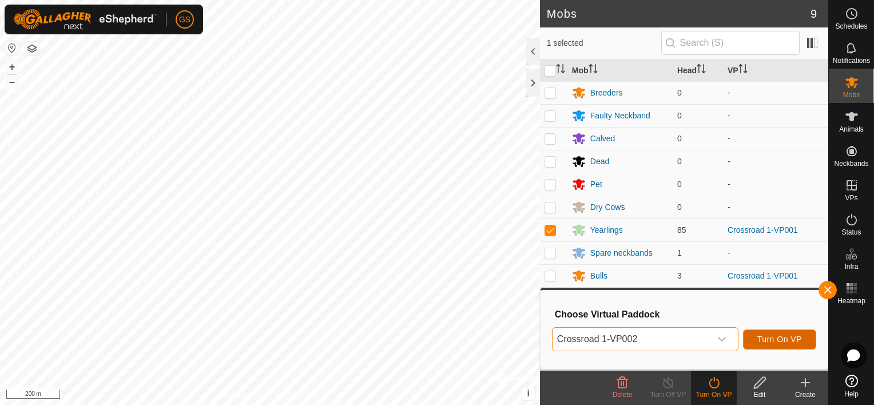
click at [785, 341] on span "Turn On VP" at bounding box center [779, 339] width 45 height 9
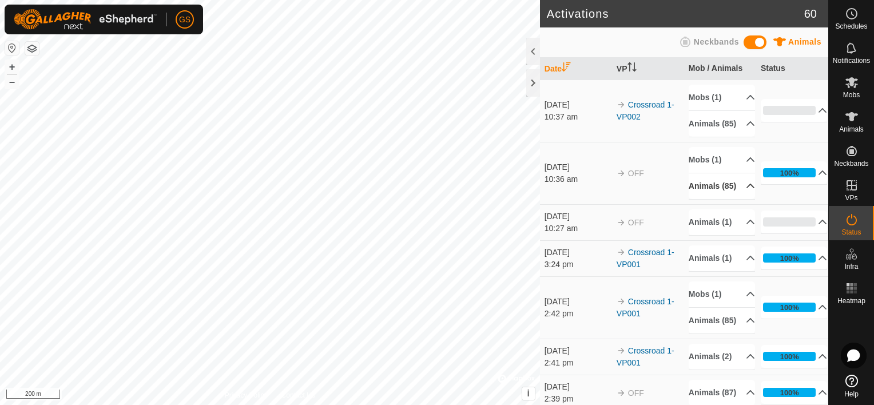
click at [711, 199] on p-accordion-header "Animals (85)" at bounding box center [721, 186] width 66 height 26
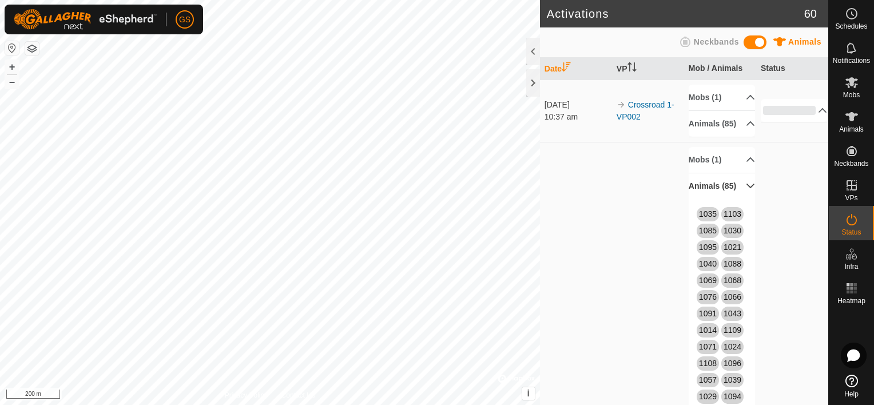
click at [711, 199] on p-accordion-header "Animals (85)" at bounding box center [721, 186] width 66 height 26
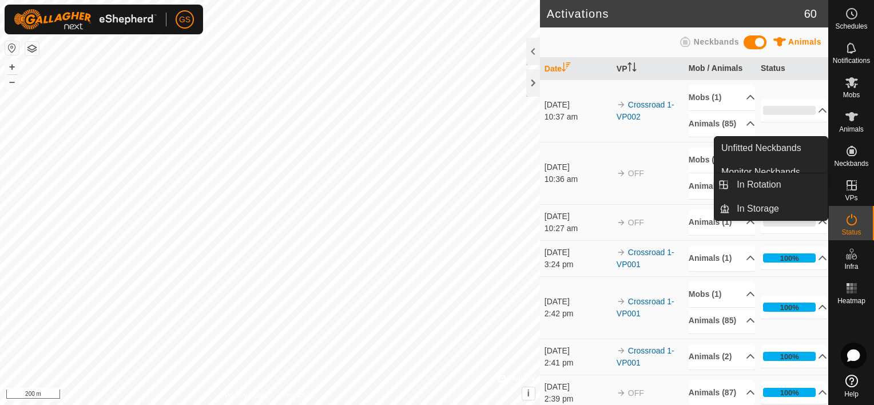
click at [853, 182] on link "In Rotation" at bounding box center [824, 185] width 98 height 23
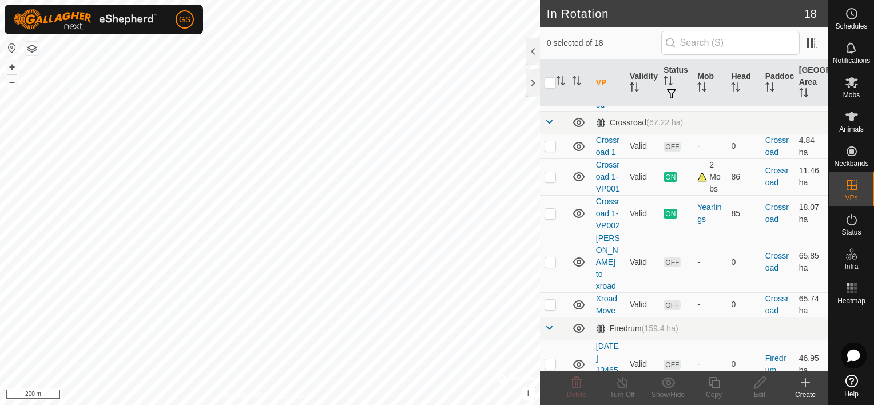
scroll to position [286, 0]
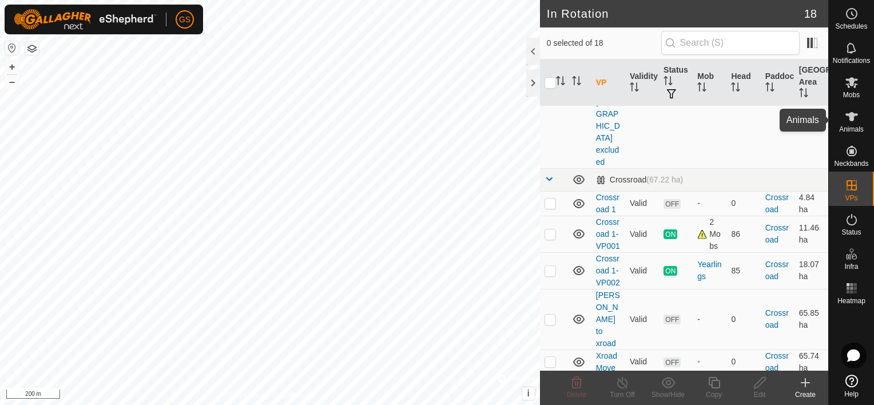
click at [858, 118] on icon at bounding box center [852, 117] width 14 height 14
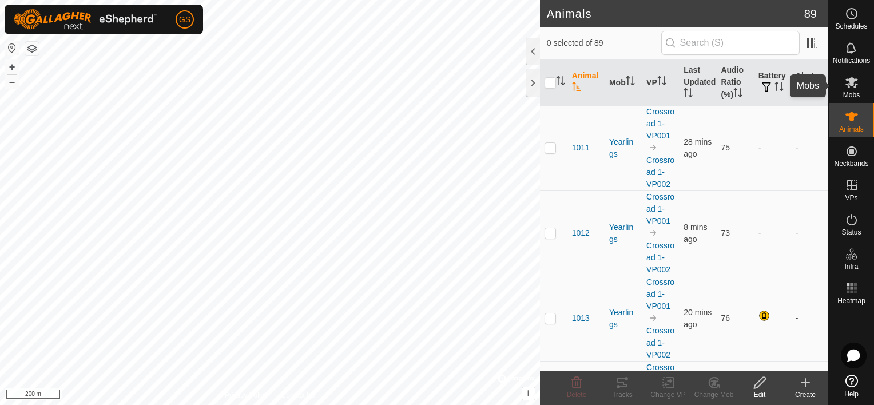
click at [850, 91] on span "Mobs" at bounding box center [851, 94] width 17 height 7
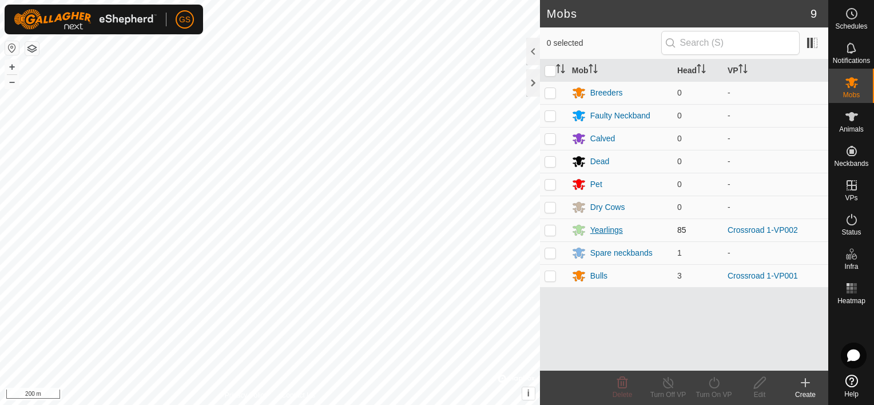
click at [603, 228] on div "Yearlings" at bounding box center [606, 230] width 33 height 12
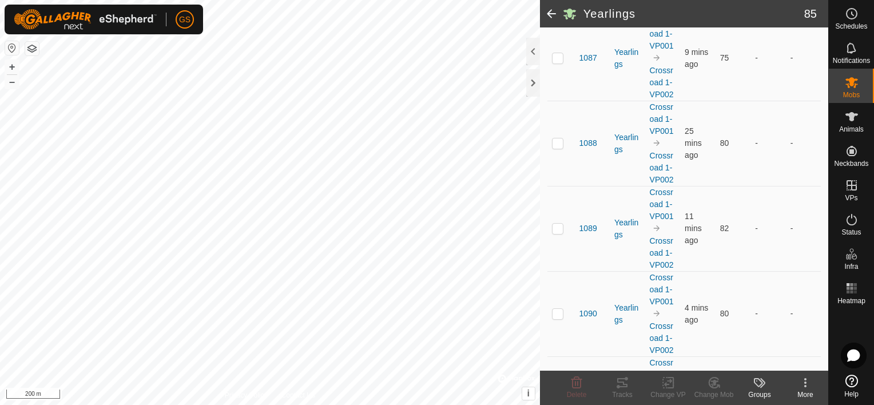
scroll to position [7048, 0]
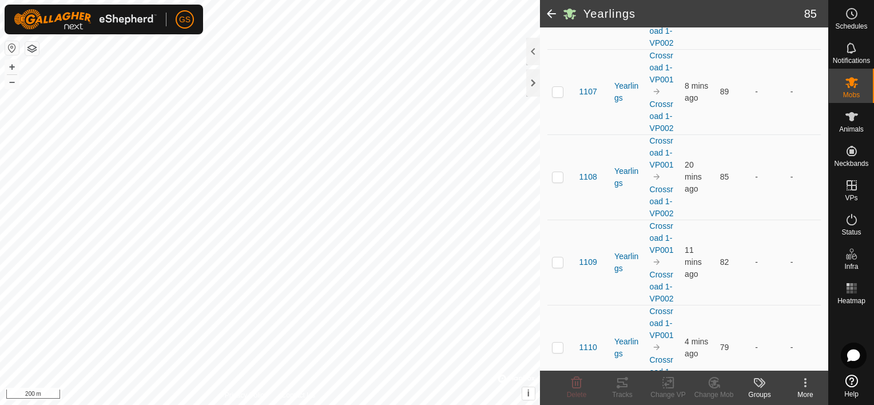
click at [556, 12] on span at bounding box center [551, 13] width 23 height 27
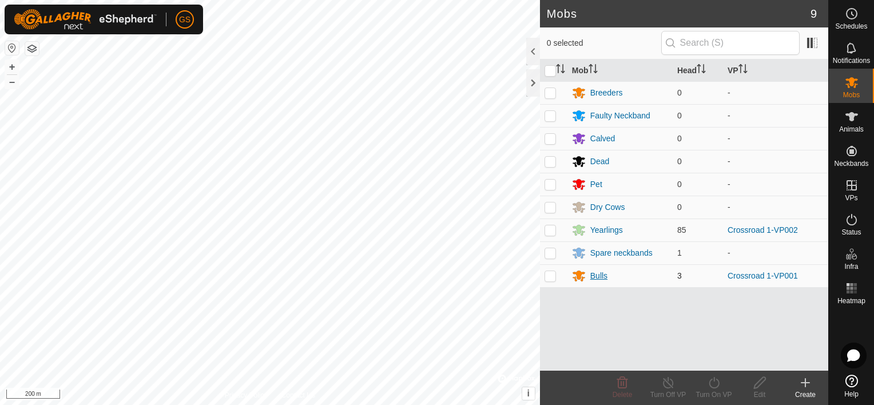
click at [598, 273] on div "Bulls" at bounding box center [598, 276] width 17 height 12
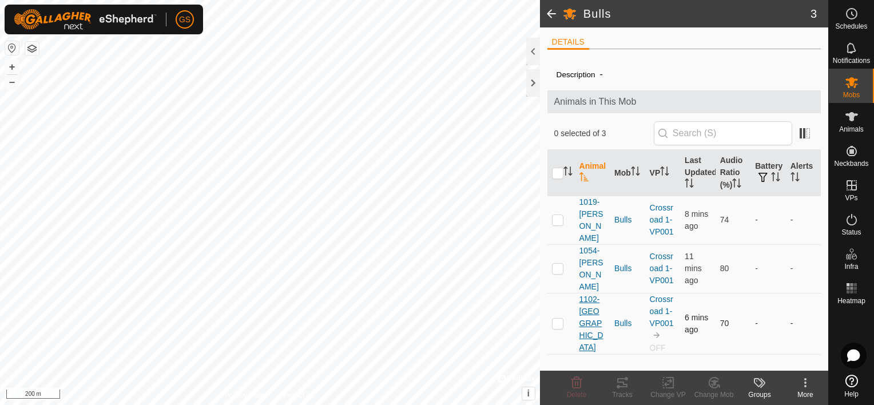
click at [590, 298] on span "1102-[GEOGRAPHIC_DATA]" at bounding box center [592, 323] width 26 height 60
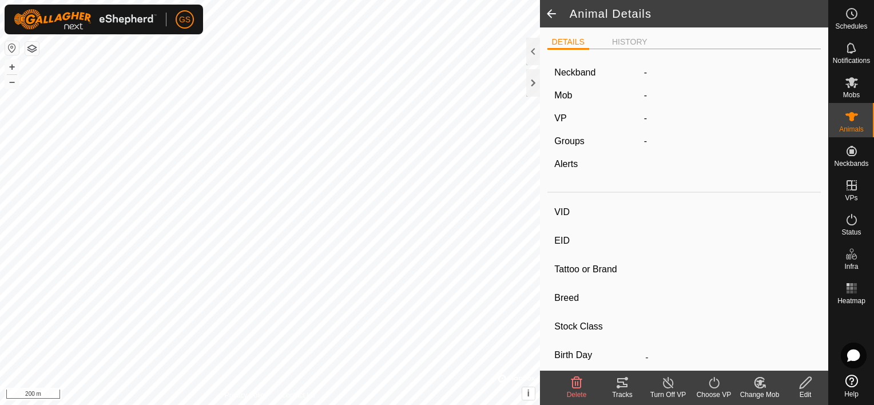
type input "1102-[GEOGRAPHIC_DATA]"
type input "-"
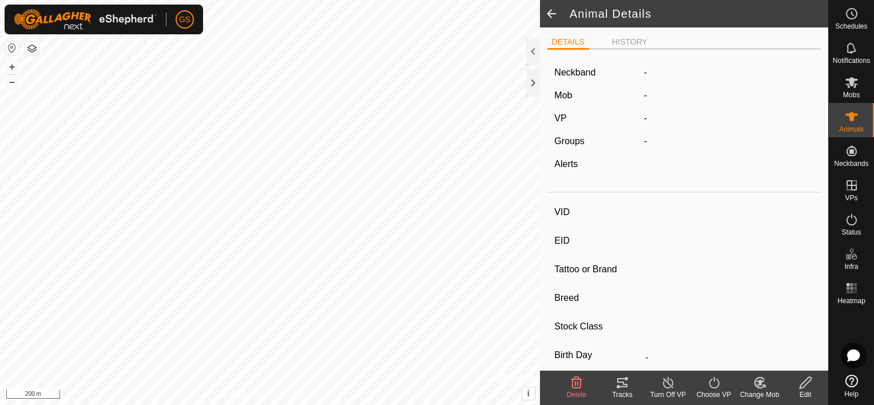
type input "0 kg"
type input "-"
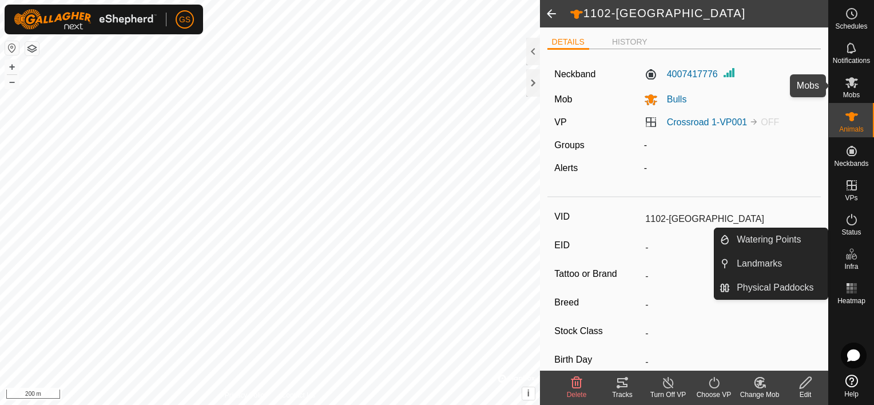
click at [851, 93] on span "Mobs" at bounding box center [851, 94] width 17 height 7
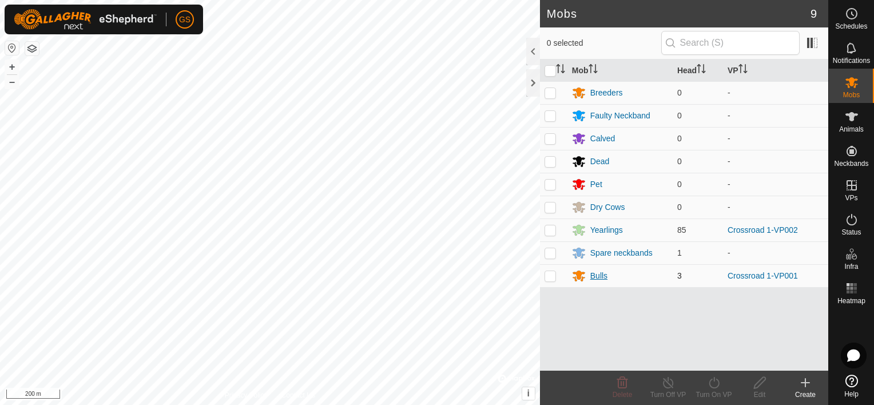
click at [592, 274] on div "Bulls" at bounding box center [598, 276] width 17 height 12
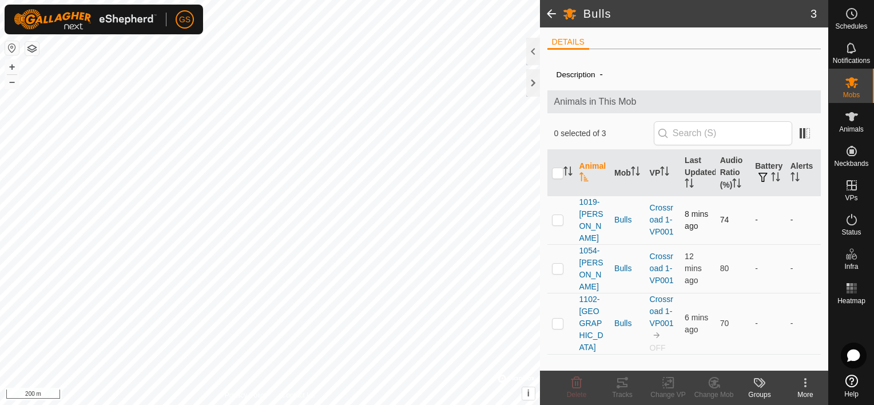
click at [559, 215] on p-checkbox at bounding box center [557, 219] width 11 height 9
checkbox input "true"
click at [556, 264] on p-checkbox at bounding box center [557, 268] width 11 height 9
checkbox input "true"
click at [673, 389] on icon at bounding box center [668, 383] width 14 height 14
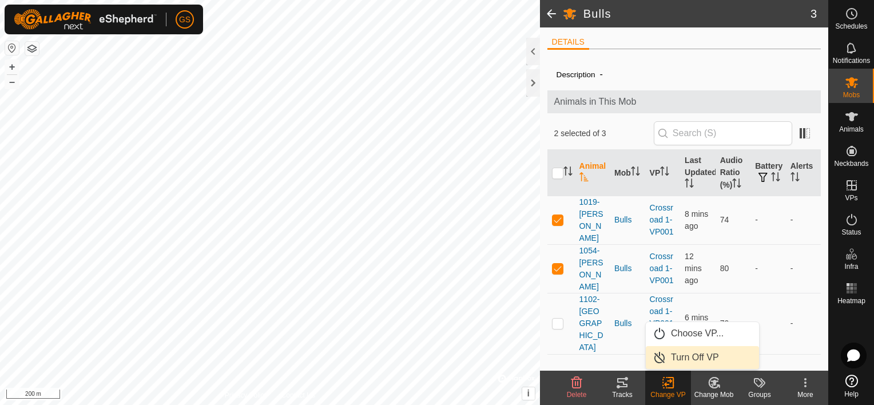
click at [686, 357] on link "Turn Off VP" at bounding box center [702, 357] width 113 height 23
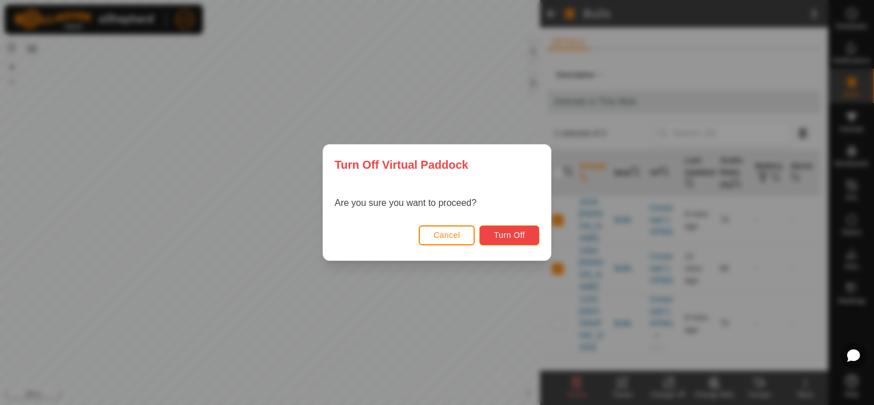
click at [524, 239] on span "Turn Off" at bounding box center [508, 234] width 31 height 9
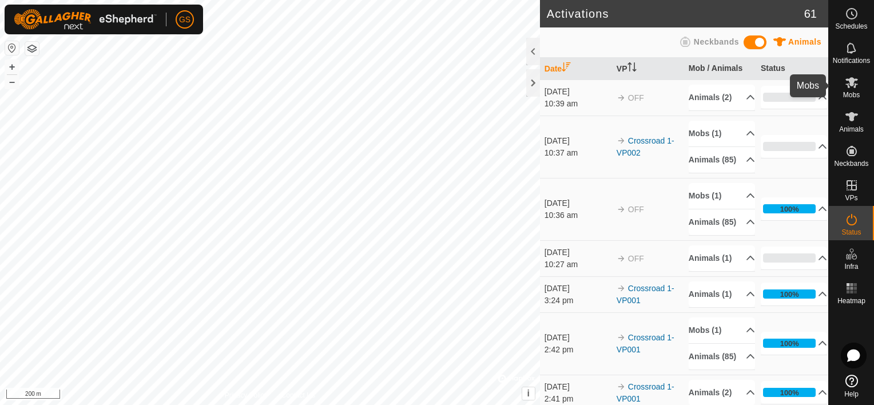
click at [853, 86] on icon at bounding box center [852, 82] width 14 height 14
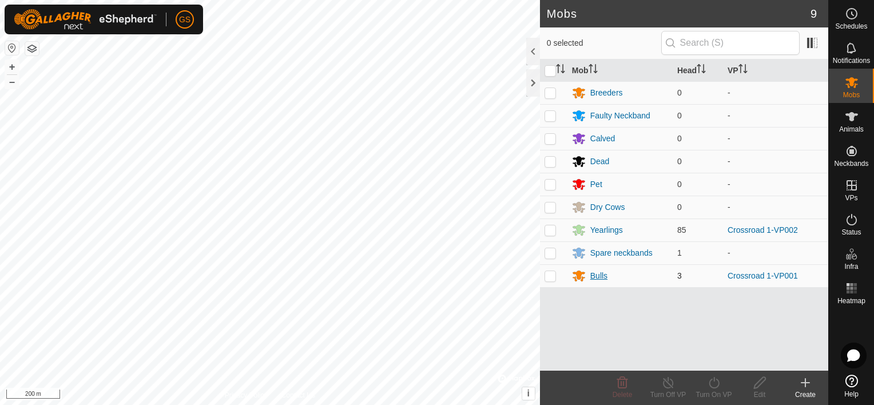
click at [592, 274] on div "Bulls" at bounding box center [598, 276] width 17 height 12
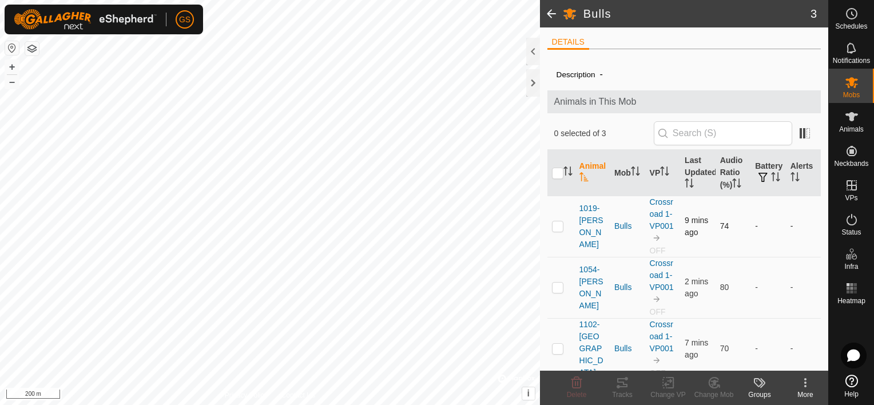
click at [560, 226] on p-checkbox at bounding box center [557, 225] width 11 height 9
checkbox input "true"
click at [560, 288] on p-checkbox at bounding box center [557, 286] width 11 height 9
checkbox input "true"
click at [675, 389] on div "Change VP" at bounding box center [668, 394] width 46 height 10
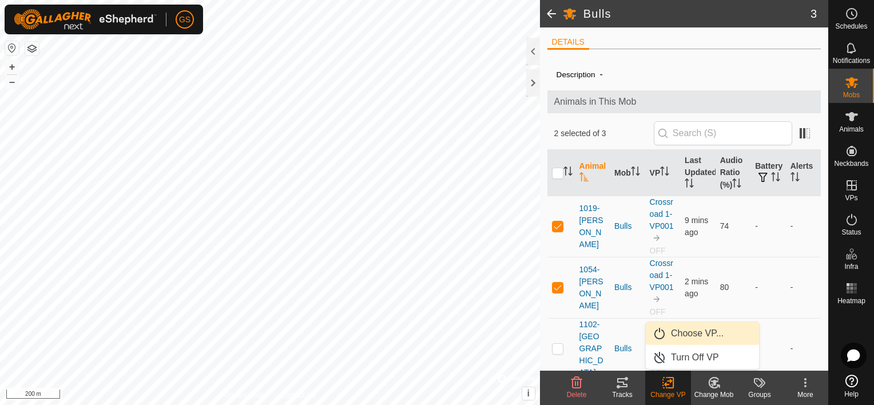
click at [697, 338] on link "Choose VP..." at bounding box center [702, 333] width 113 height 23
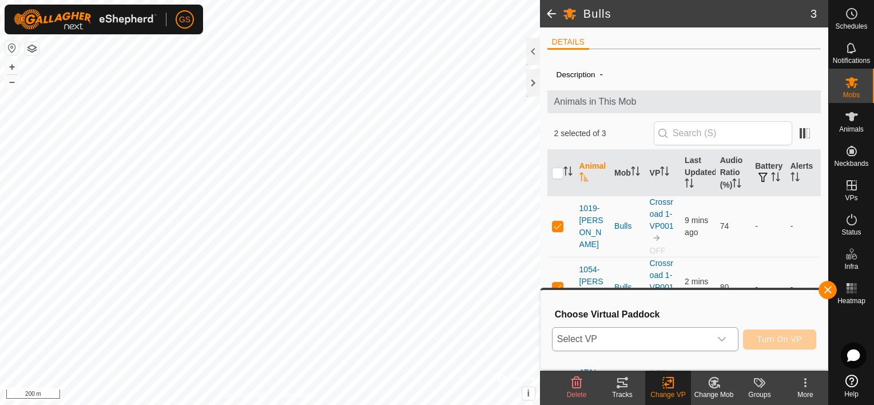
click at [714, 337] on div "dropdown trigger" at bounding box center [721, 339] width 23 height 23
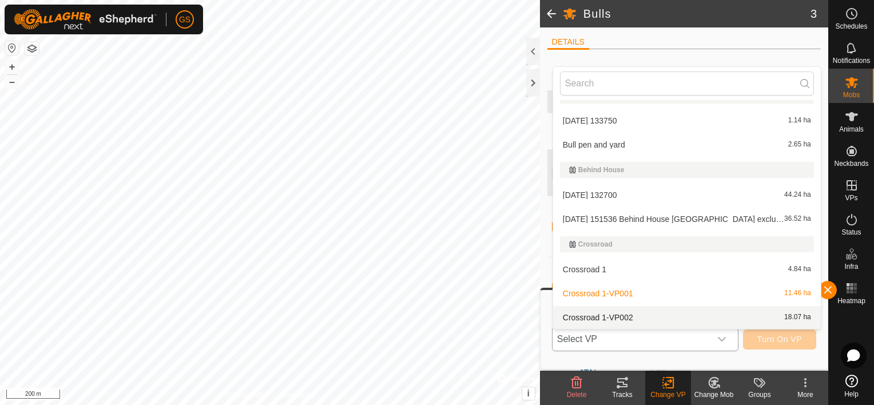
scroll to position [74, 0]
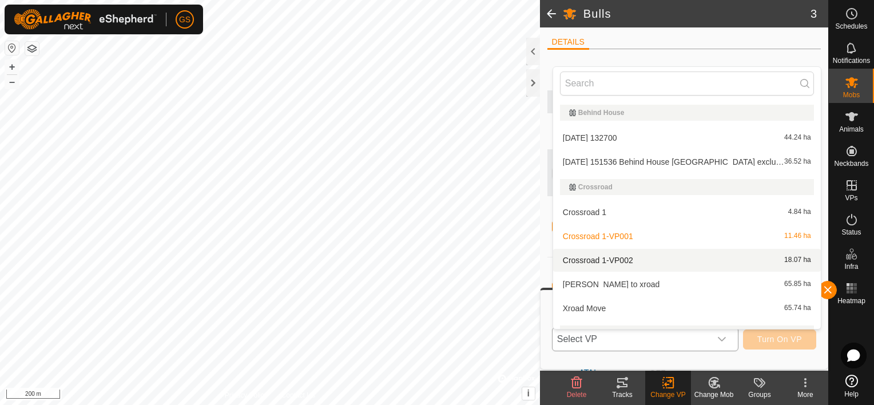
click at [650, 258] on li "Crossroad 1-VP002 18.07 ha" at bounding box center [687, 260] width 268 height 23
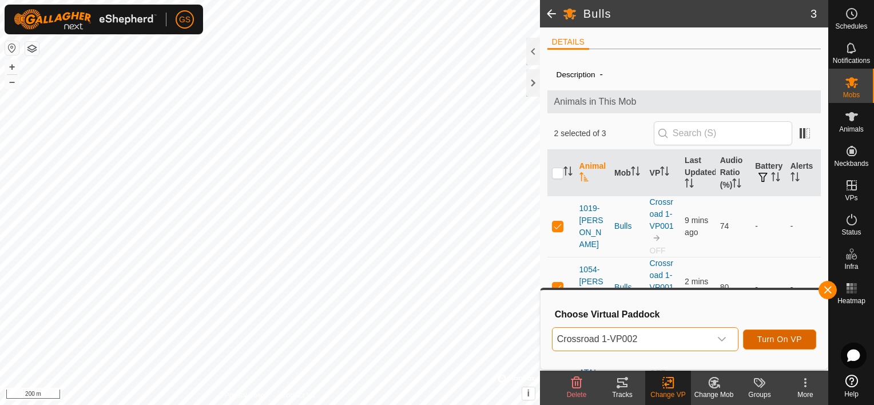
click at [793, 338] on span "Turn On VP" at bounding box center [779, 339] width 45 height 9
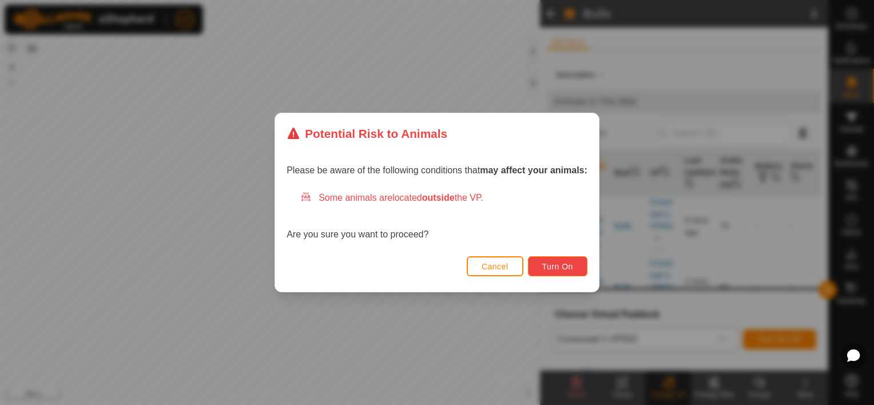
click at [564, 267] on span "Turn On" at bounding box center [557, 266] width 31 height 9
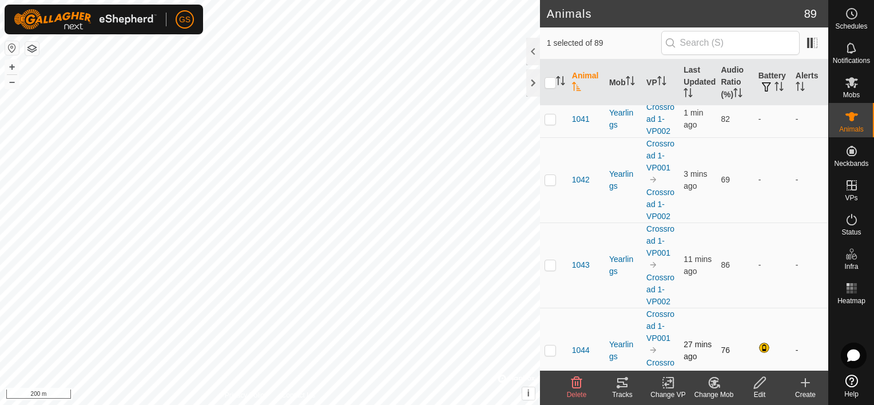
scroll to position [1830, 0]
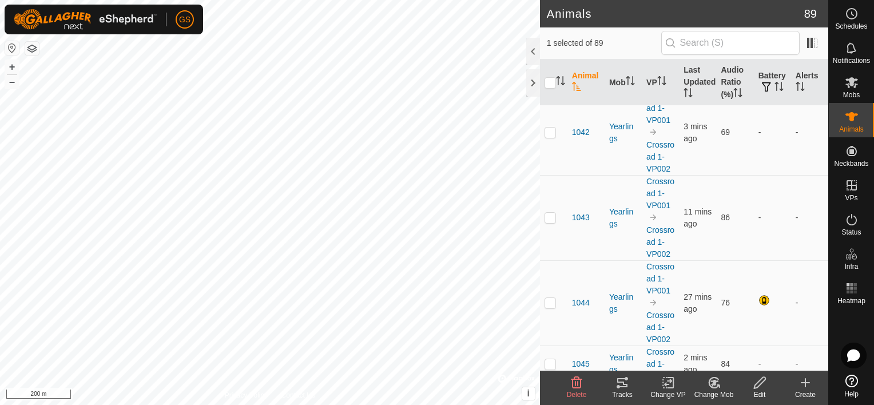
click at [678, 387] on change-vp-svg-icon at bounding box center [668, 383] width 46 height 14
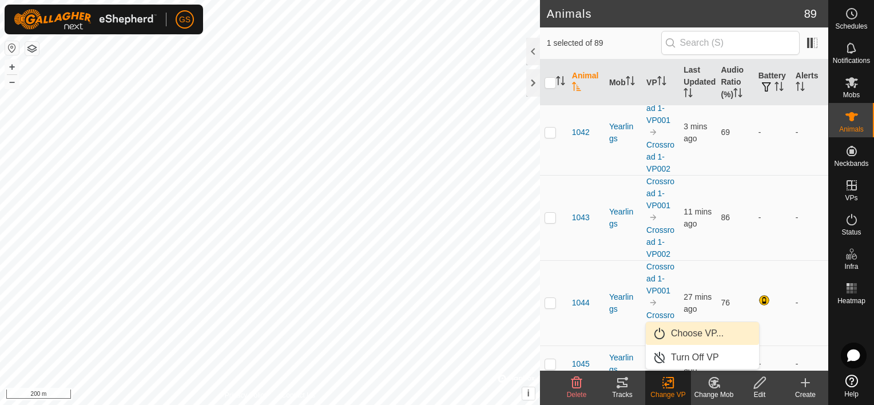
click at [696, 334] on link "Choose VP..." at bounding box center [702, 333] width 113 height 23
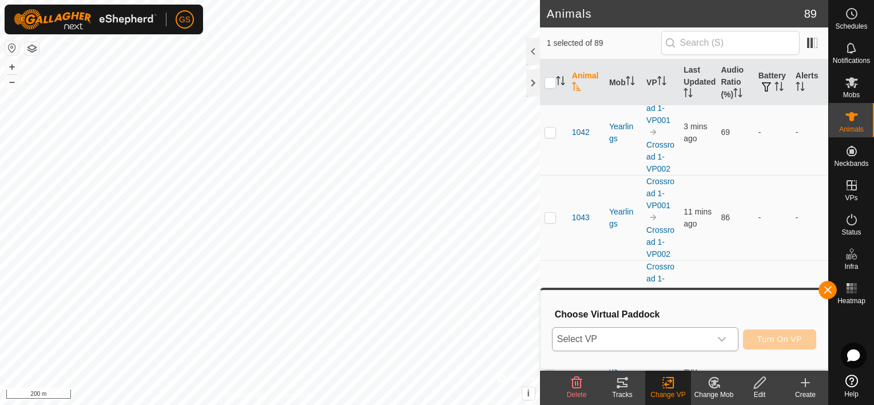
click at [723, 344] on div "dropdown trigger" at bounding box center [721, 339] width 23 height 23
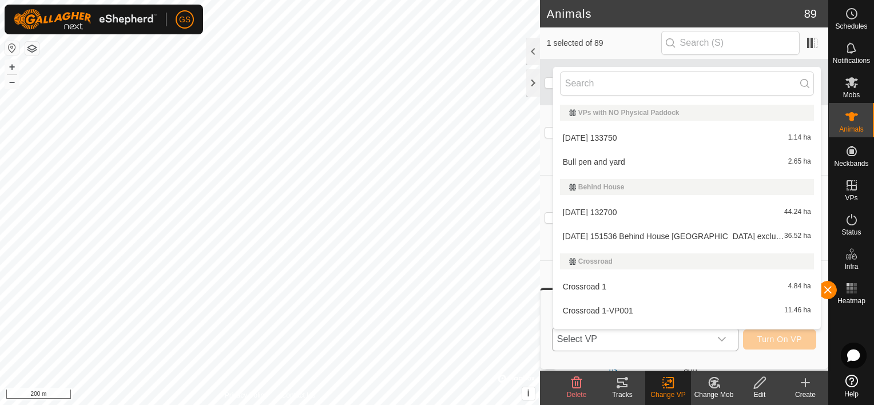
scroll to position [17, 0]
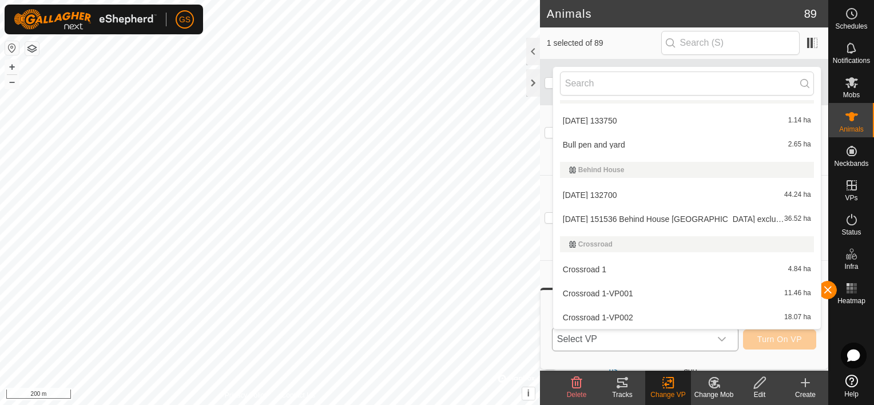
click at [602, 146] on li "Bull pen and yard 2.65 ha" at bounding box center [687, 144] width 268 height 23
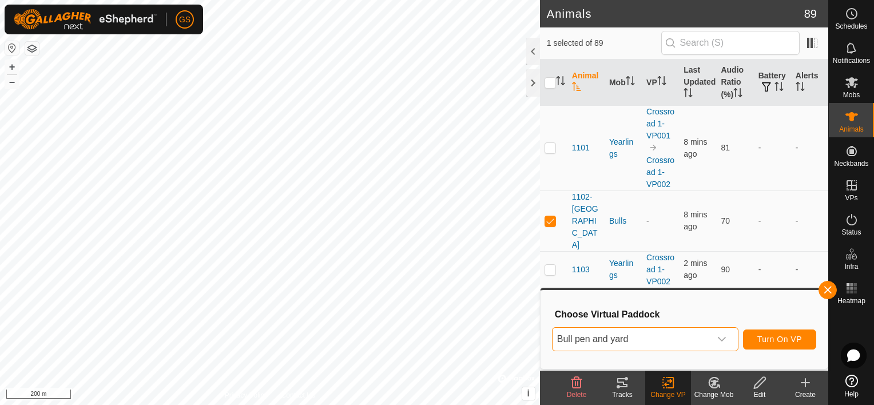
scroll to position [5776, 0]
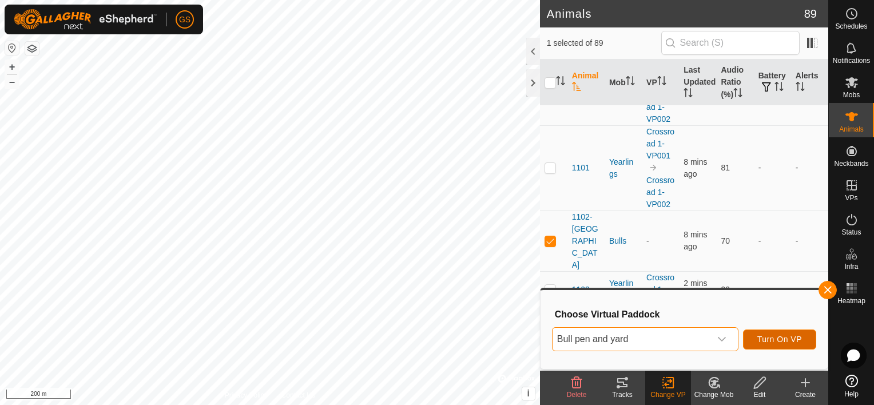
click at [788, 338] on span "Turn On VP" at bounding box center [779, 339] width 45 height 9
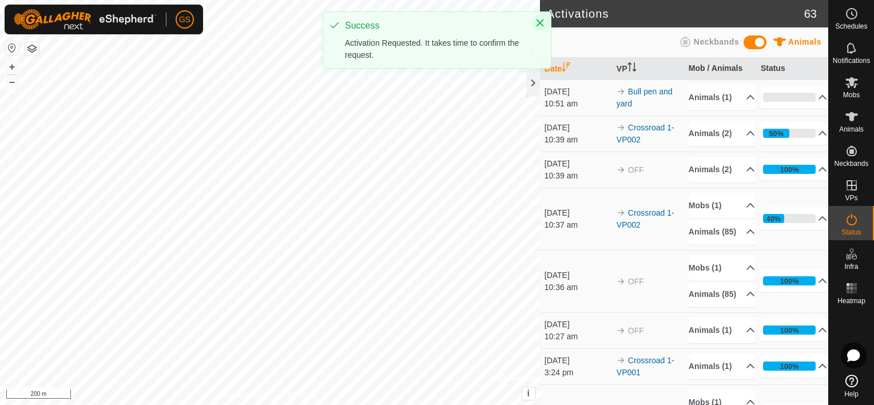
click at [542, 26] on icon "Close" at bounding box center [539, 22] width 9 height 9
